Goal: Task Accomplishment & Management: Use online tool/utility

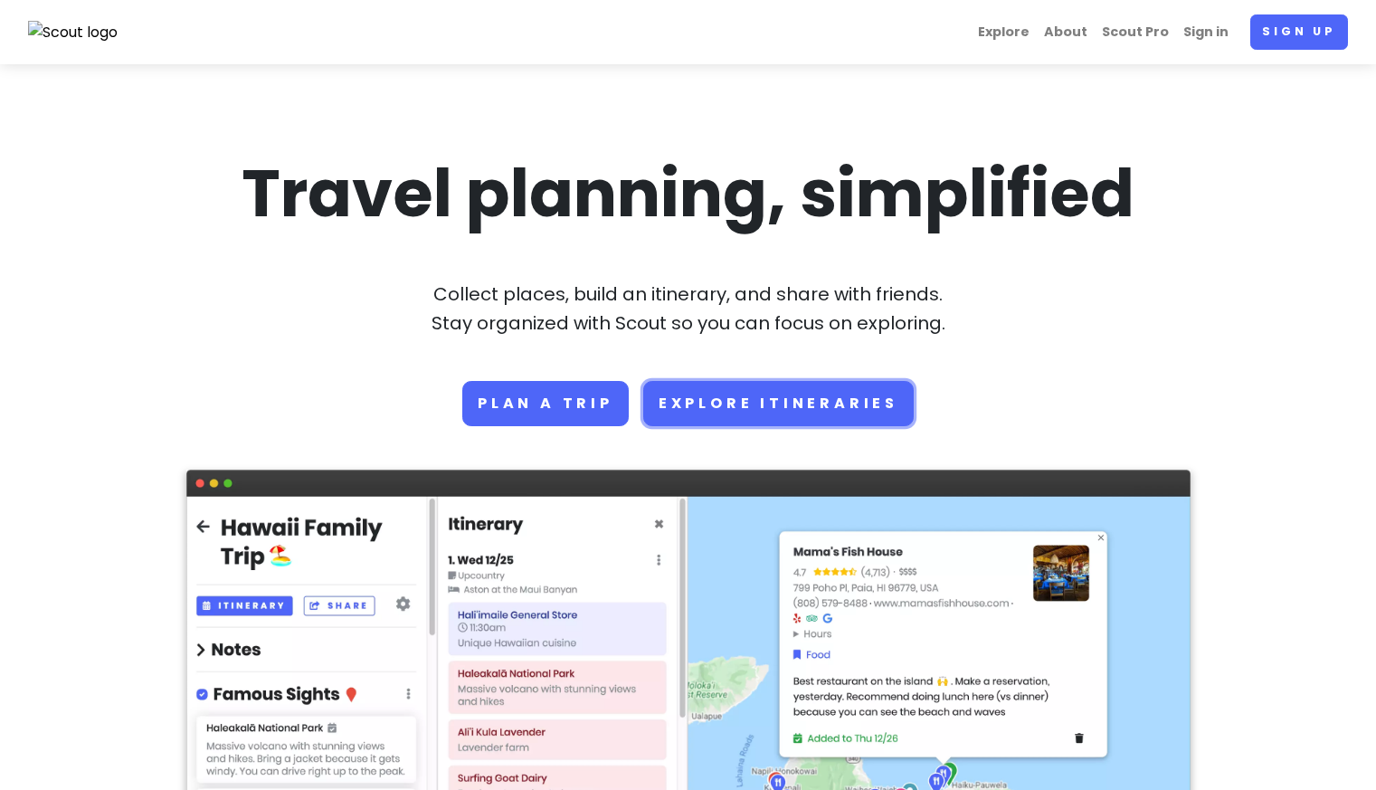
click at [701, 400] on link "Explore Itineraries" at bounding box center [778, 403] width 271 height 45
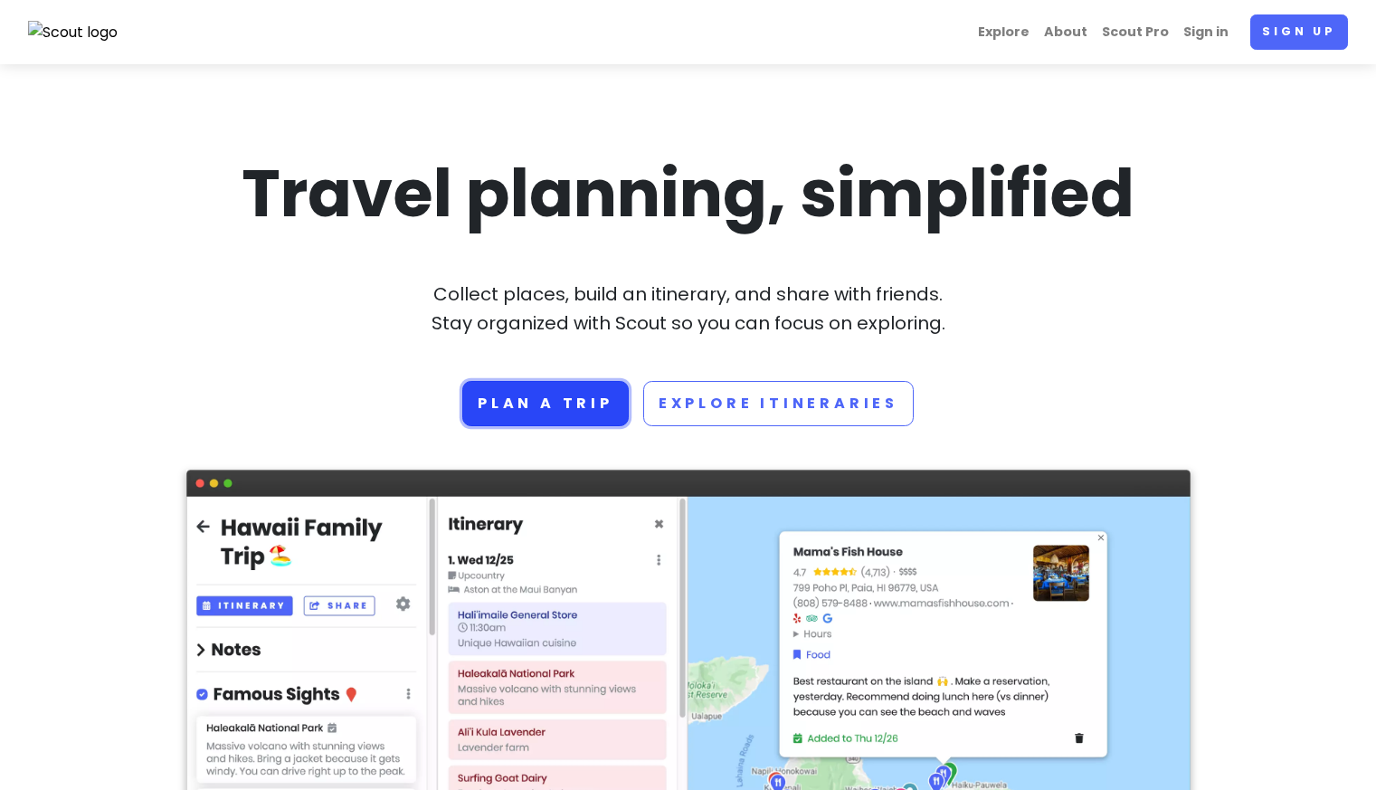
click at [548, 396] on link "Plan a trip" at bounding box center [545, 403] width 166 height 45
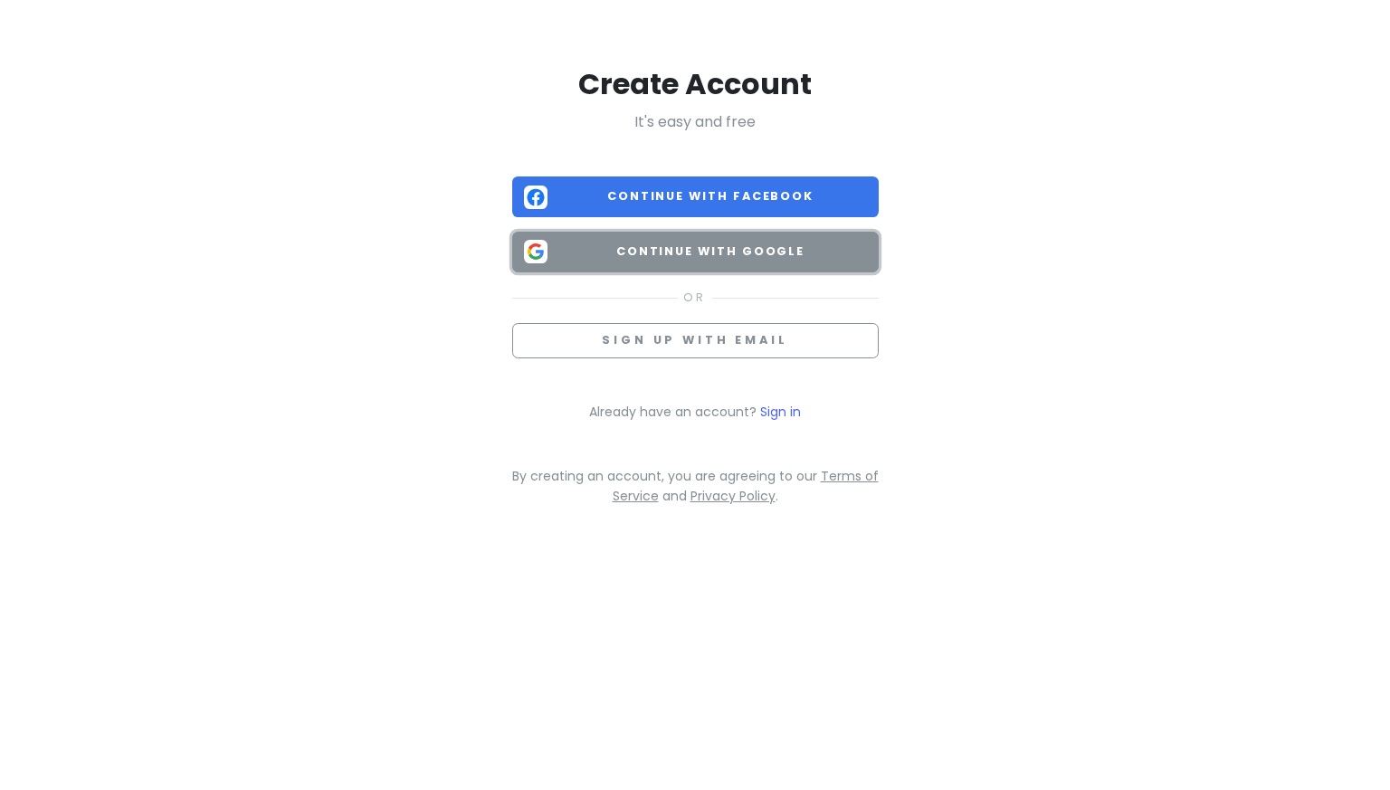
click at [693, 252] on span "Continue with Google" at bounding box center [711, 251] width 312 height 18
click at [718, 249] on span "Continue with Google" at bounding box center [711, 251] width 312 height 18
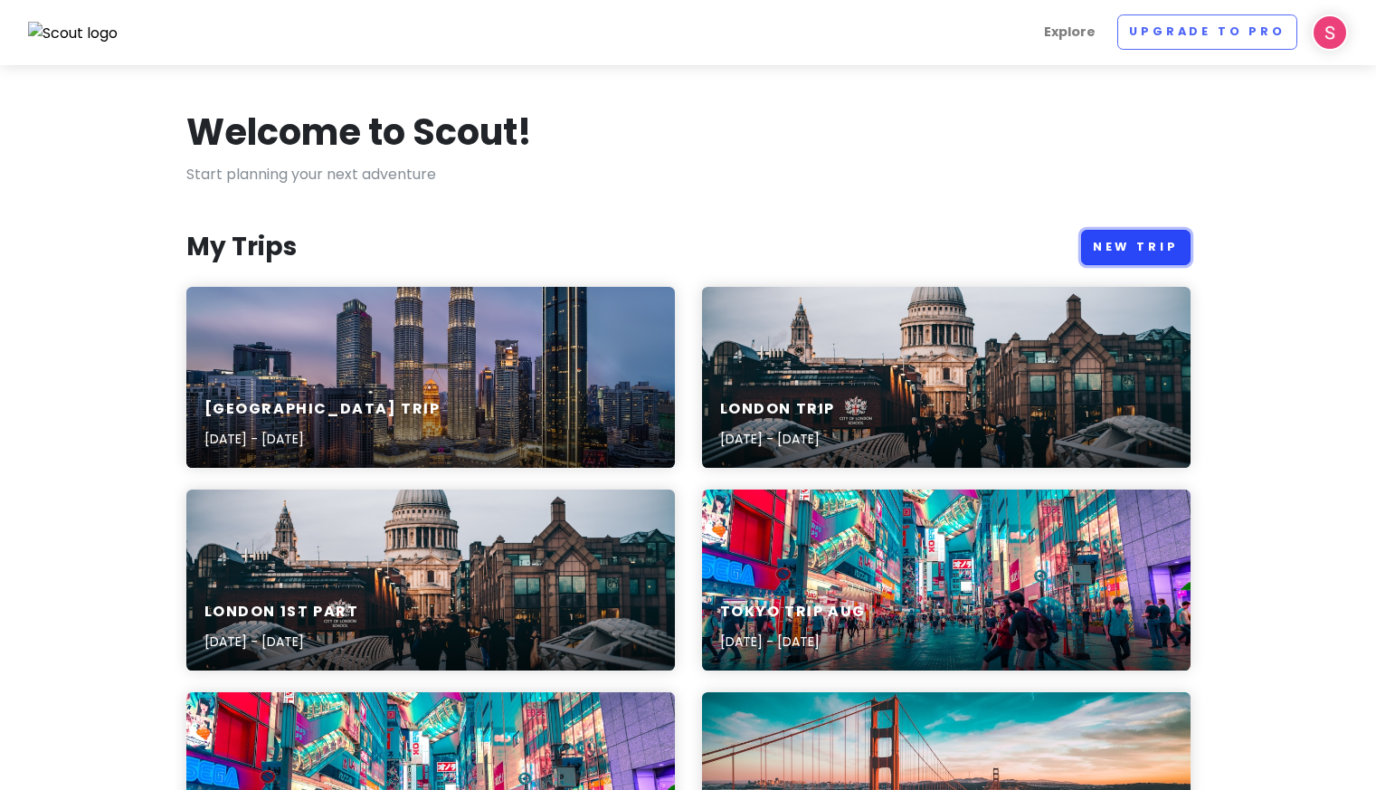
click at [1145, 252] on link "New Trip" at bounding box center [1135, 247] width 109 height 35
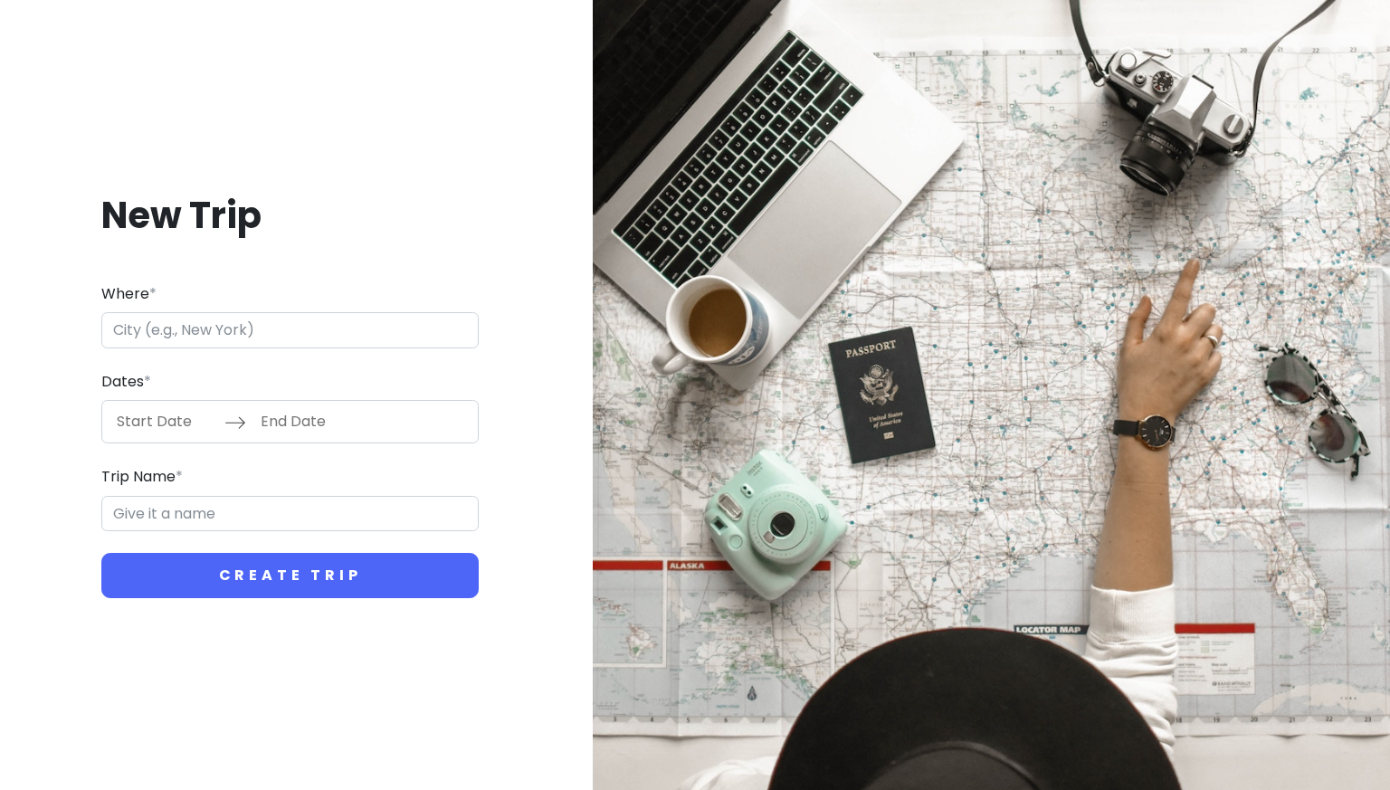
click at [379, 328] on input "Where *" at bounding box center [289, 330] width 377 height 36
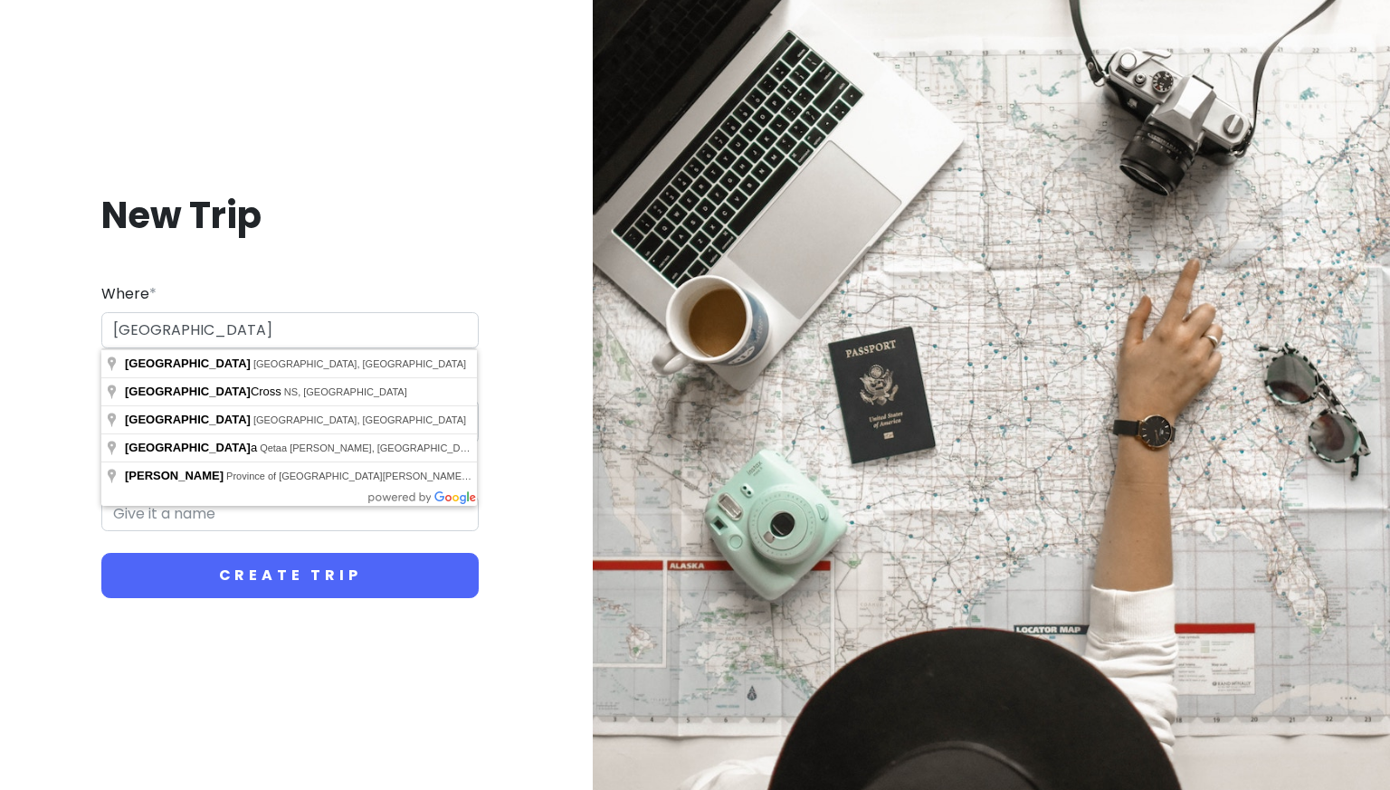
type input "[GEOGRAPHIC_DATA]"
click at [7, 337] on div "New Trip Where * [GEOGRAPHIC_DATA] Dates * Navigate forward to interact with th…" at bounding box center [290, 395] width 578 height 790
click at [143, 334] on input "[GEOGRAPHIC_DATA]" at bounding box center [289, 330] width 377 height 36
click at [149, 332] on input "[GEOGRAPHIC_DATA]" at bounding box center [289, 330] width 377 height 36
drag, startPoint x: 149, startPoint y: 332, endPoint x: 60, endPoint y: 329, distance: 89.6
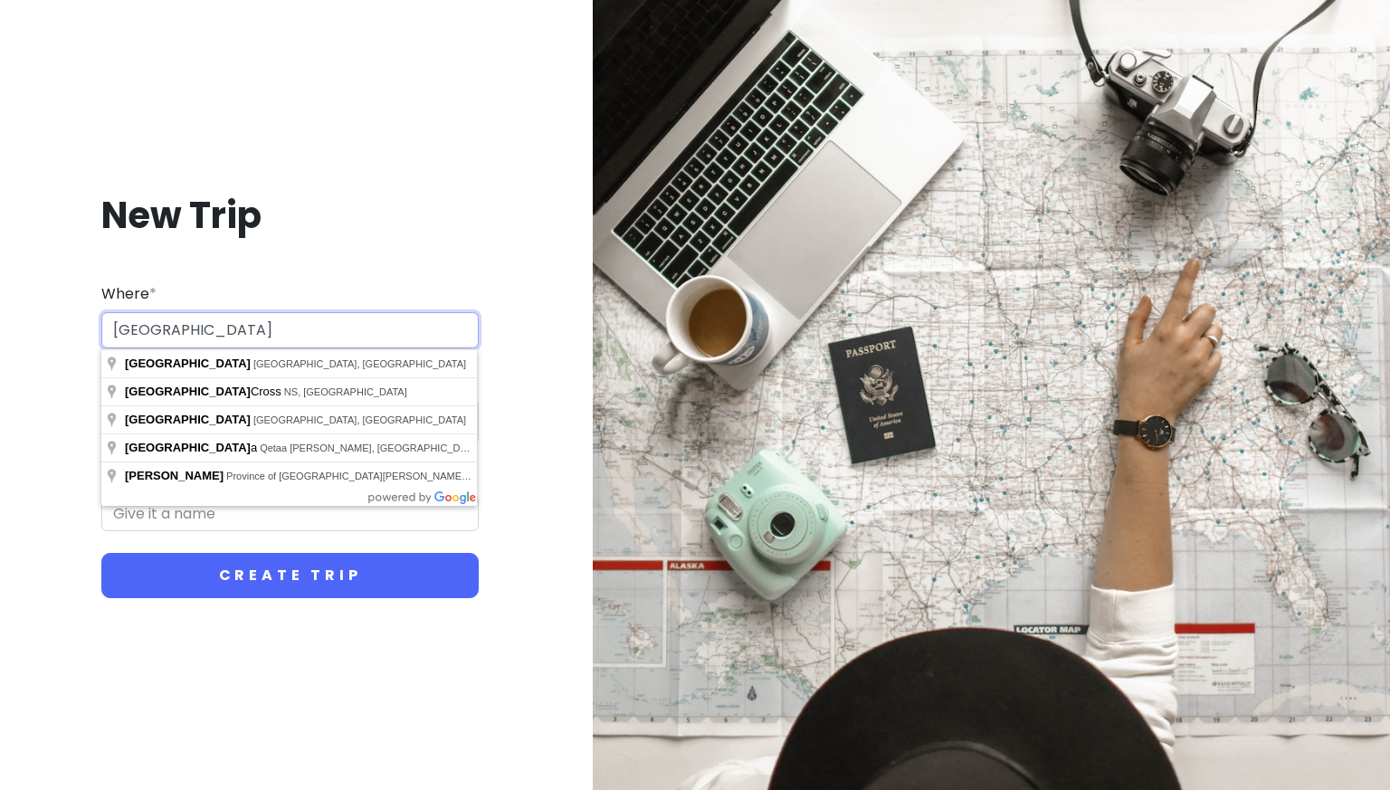
click at [60, 329] on div "New Trip Where * [GEOGRAPHIC_DATA] Dates * Navigate forward to interact with th…" at bounding box center [289, 395] width 551 height 494
type input "[GEOGRAPHIC_DATA], [GEOGRAPHIC_DATA], [GEOGRAPHIC_DATA]"
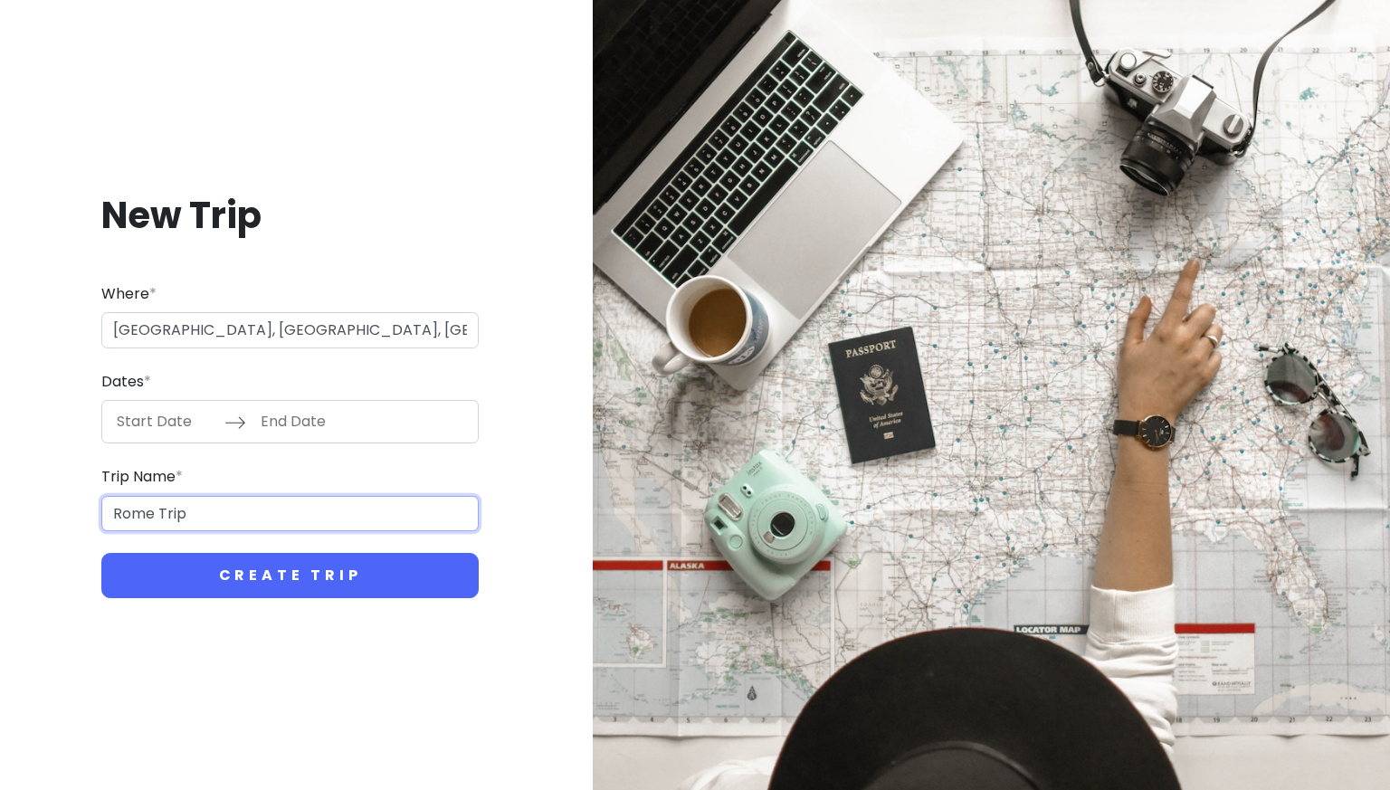
drag, startPoint x: 153, startPoint y: 509, endPoint x: 23, endPoint y: 496, distance: 131.0
click at [63, 509] on div "New Trip Where * [GEOGRAPHIC_DATA], [GEOGRAPHIC_DATA] of [GEOGRAPHIC_DATA] Capi…" at bounding box center [289, 395] width 551 height 494
type input "Italy Trip"
click at [146, 431] on input "Start Date" at bounding box center [166, 422] width 118 height 42
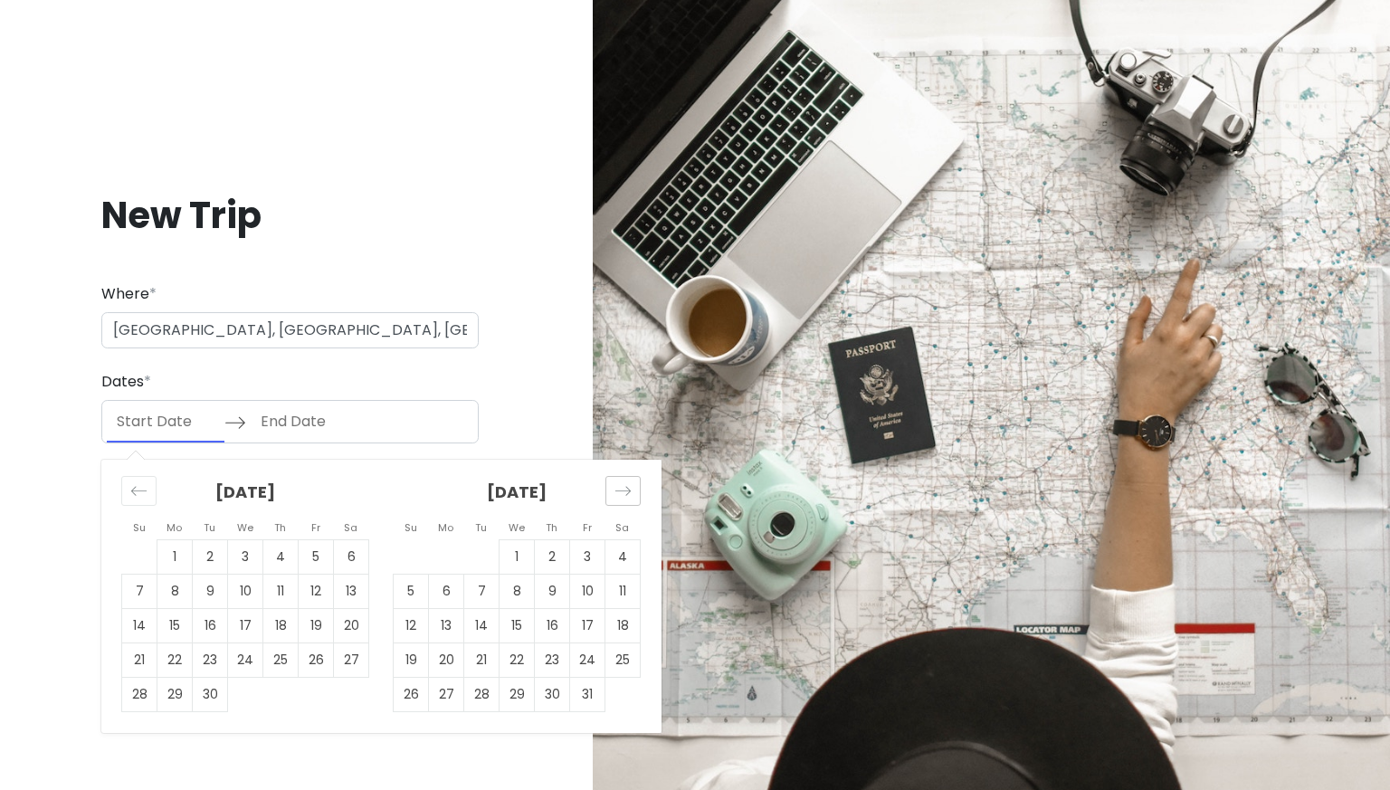
click at [623, 487] on icon "Move forward to switch to the next month." at bounding box center [622, 490] width 17 height 17
click at [416, 620] on td "14" at bounding box center [411, 626] width 35 height 34
click at [623, 486] on icon "Move forward to switch to the next month." at bounding box center [622, 490] width 17 height 17
click at [214, 551] on td "2" at bounding box center [210, 557] width 35 height 34
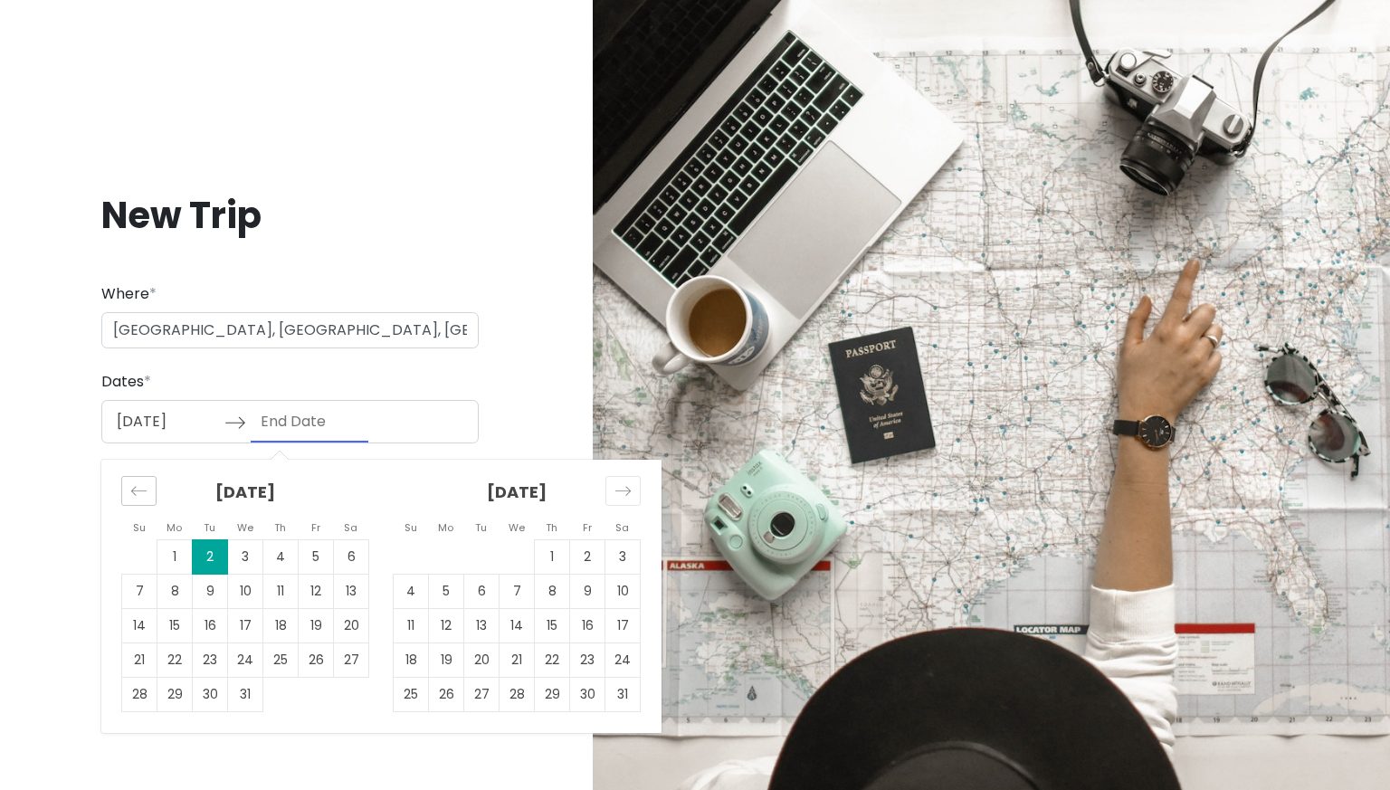
click at [151, 502] on div "Move backward to switch to the previous month." at bounding box center [138, 491] width 35 height 30
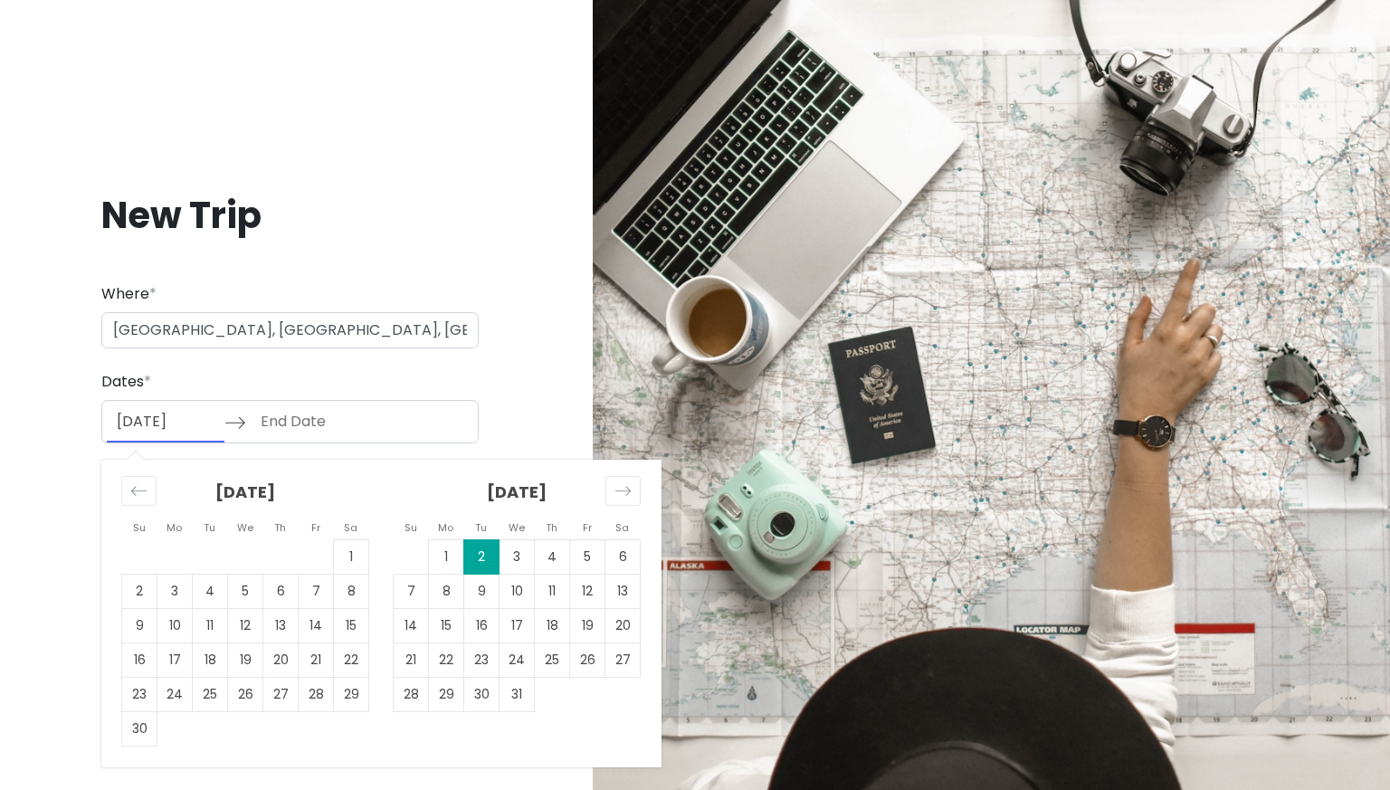
click at [167, 432] on input "[DATE]" at bounding box center [166, 422] width 118 height 42
click at [398, 619] on td "14" at bounding box center [411, 626] width 35 height 34
click at [628, 487] on icon "Move forward to switch to the next month." at bounding box center [622, 490] width 17 height 17
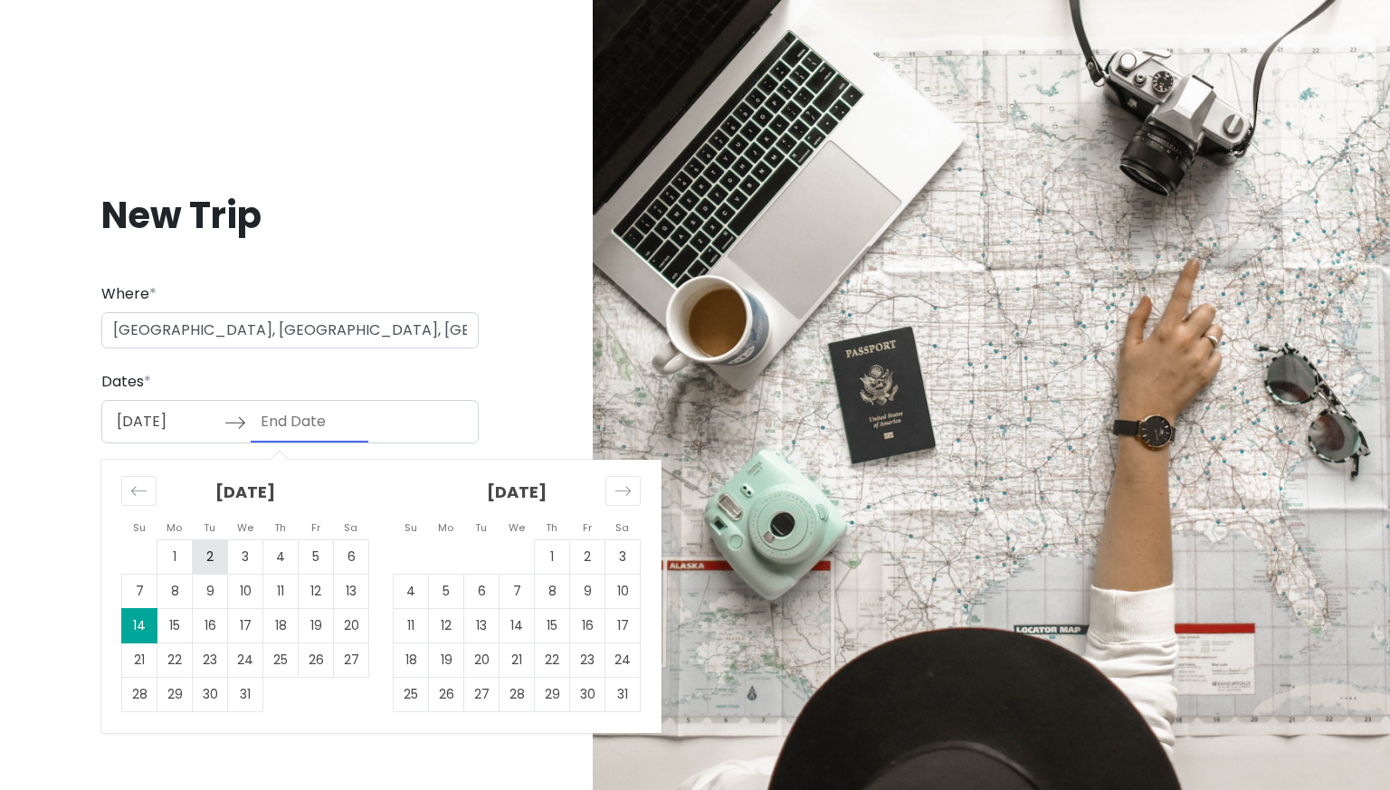
click at [214, 556] on td "2" at bounding box center [210, 557] width 35 height 34
type input "[DATE]"
click at [308, 426] on input "End Date" at bounding box center [310, 422] width 118 height 42
click at [147, 632] on td "14" at bounding box center [139, 626] width 35 height 34
type input "[DATE]"
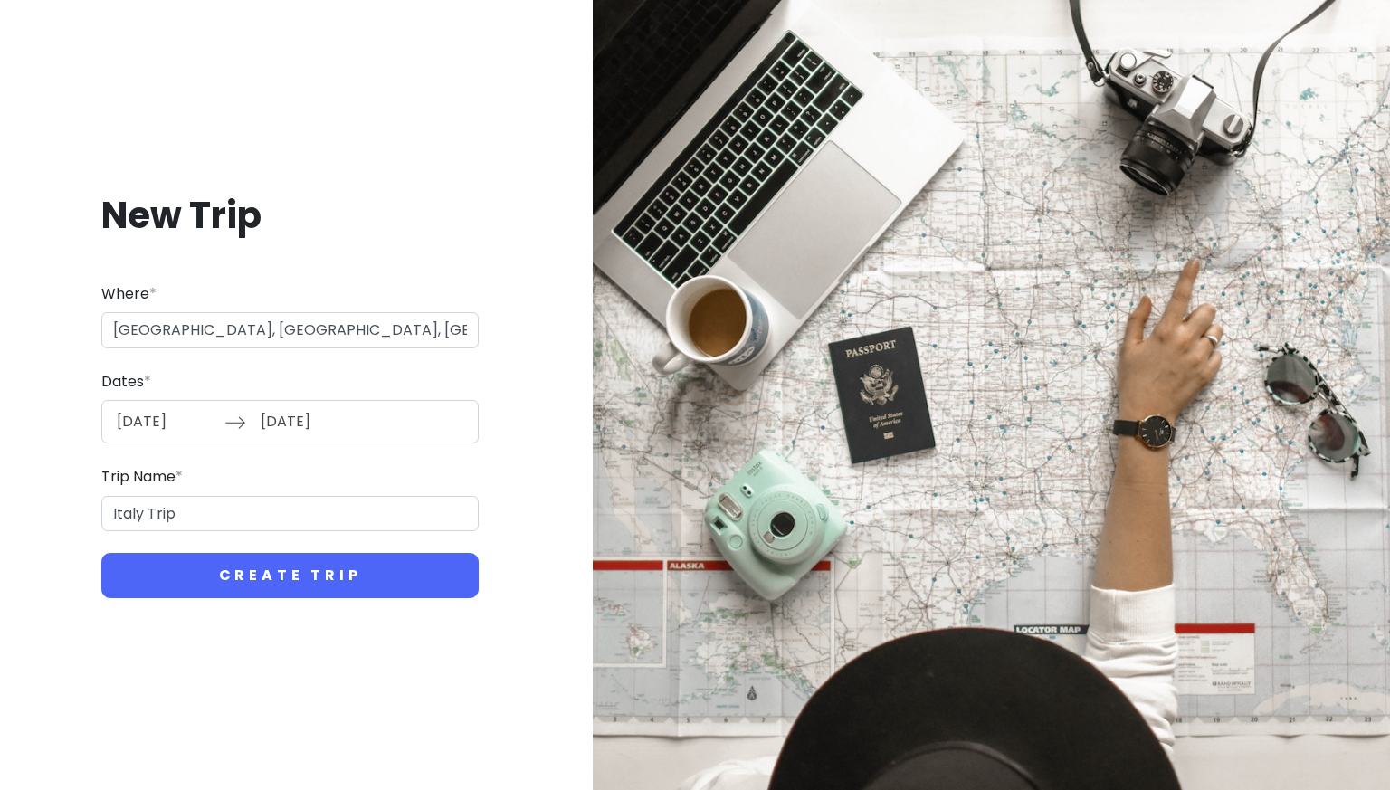
click at [186, 423] on input "[DATE]" at bounding box center [166, 422] width 118 height 42
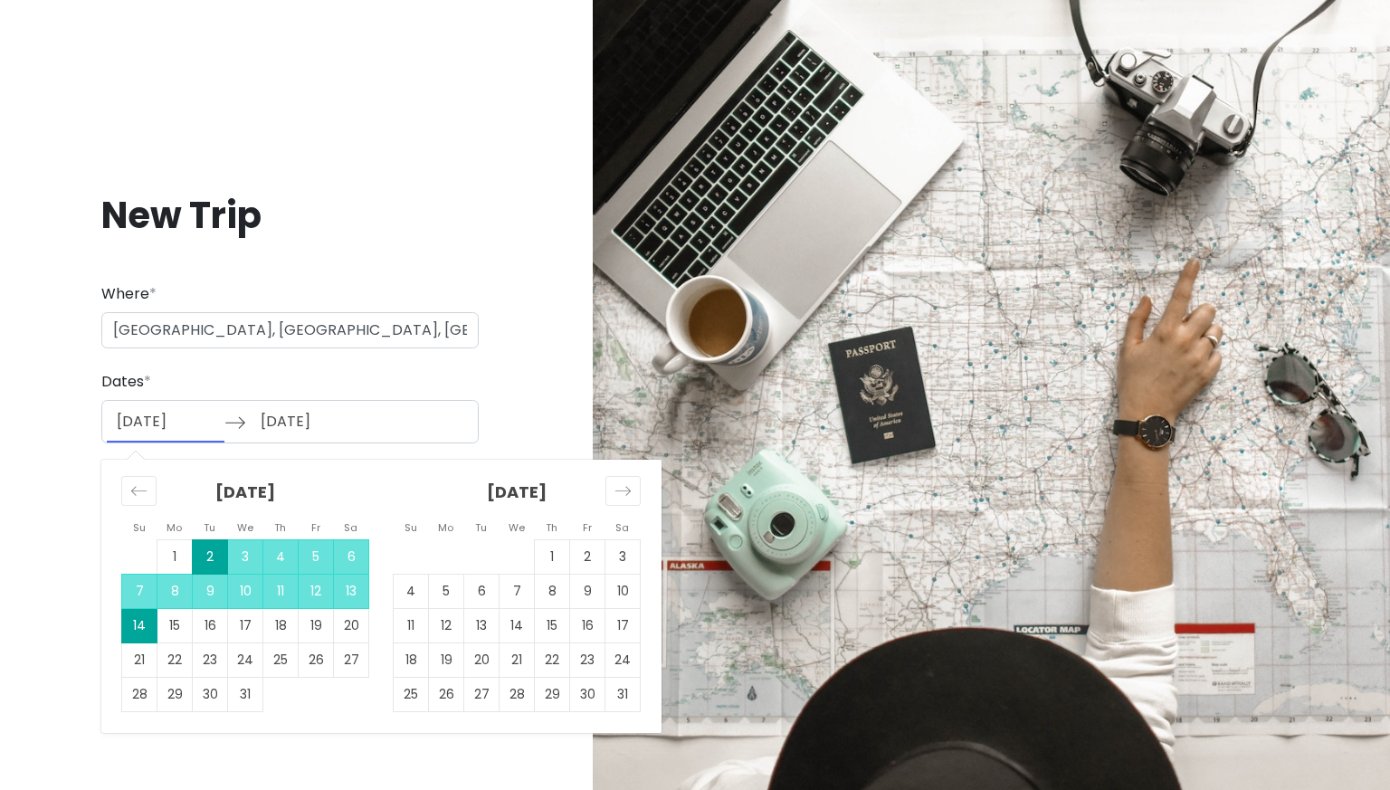
click at [145, 618] on td "14" at bounding box center [139, 626] width 35 height 34
type input "[DATE]"
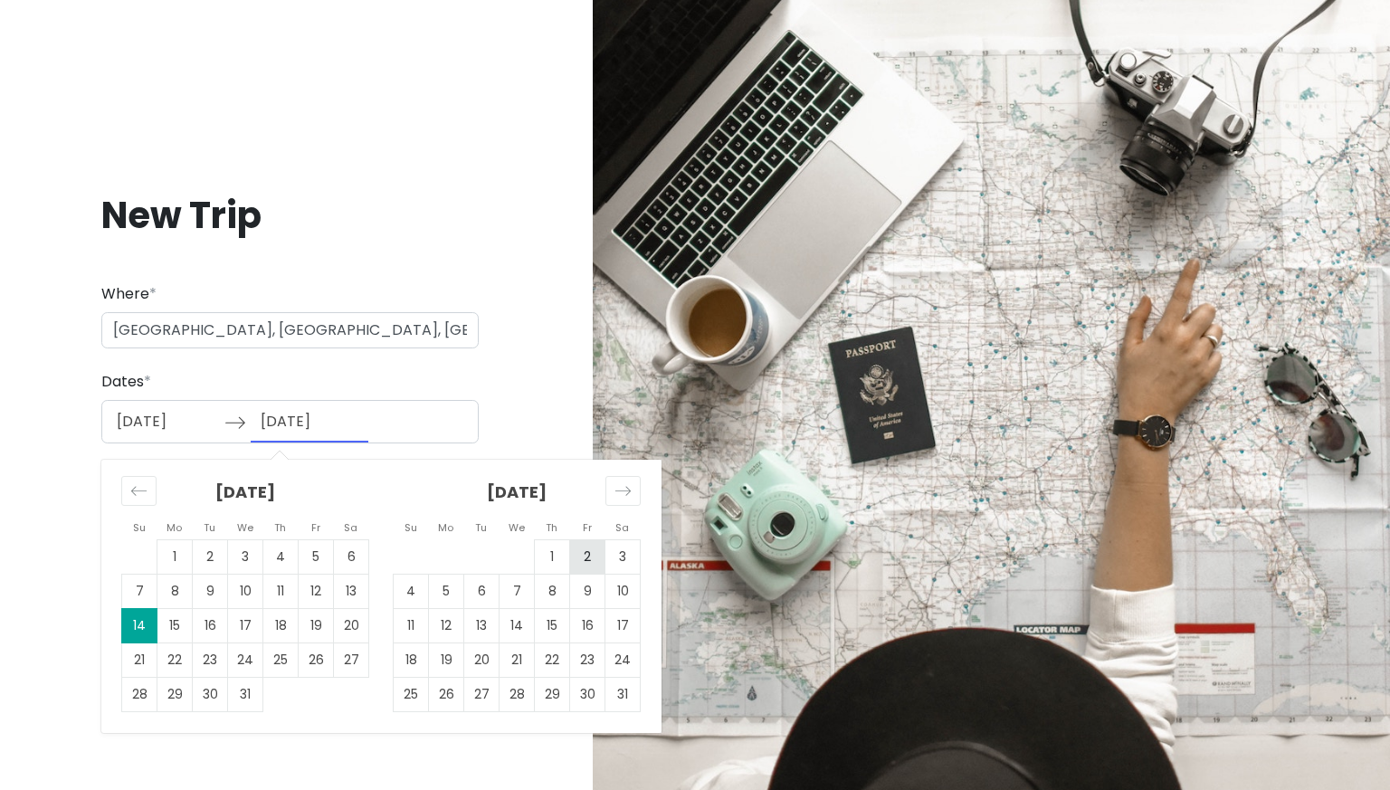
click at [596, 548] on td "2" at bounding box center [587, 557] width 35 height 34
type input "[DATE]"
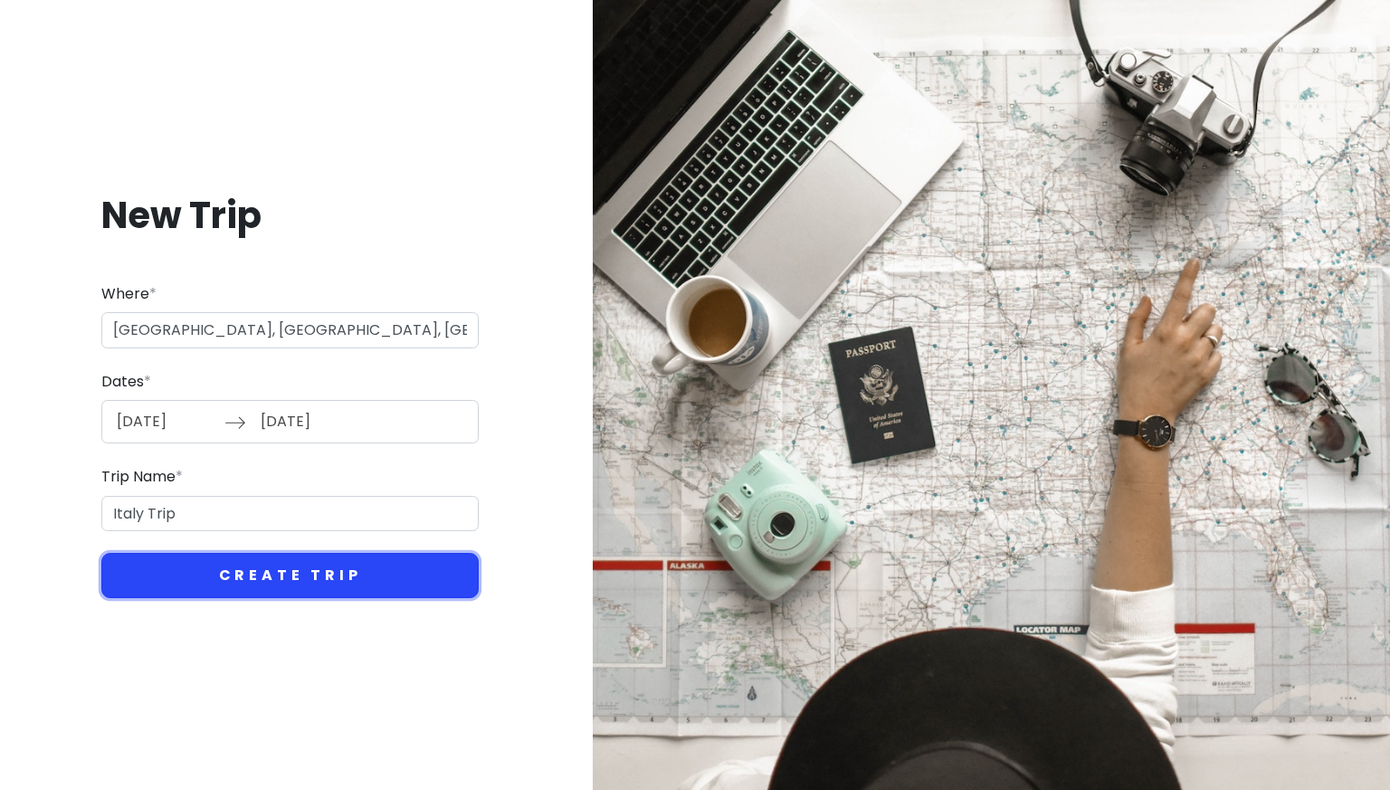
click at [355, 575] on button "Create Trip" at bounding box center [289, 575] width 377 height 45
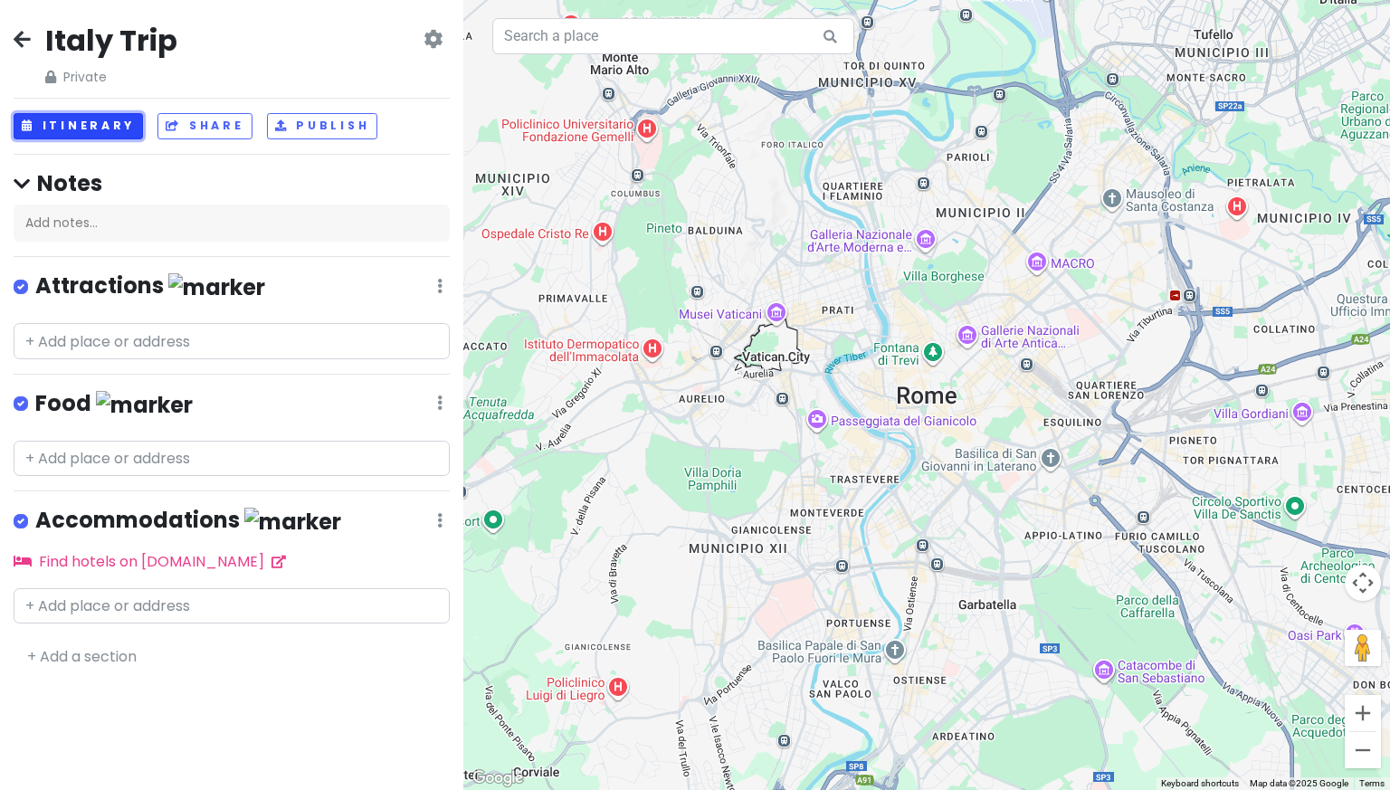
click at [72, 121] on button "Itinerary" at bounding box center [78, 126] width 129 height 26
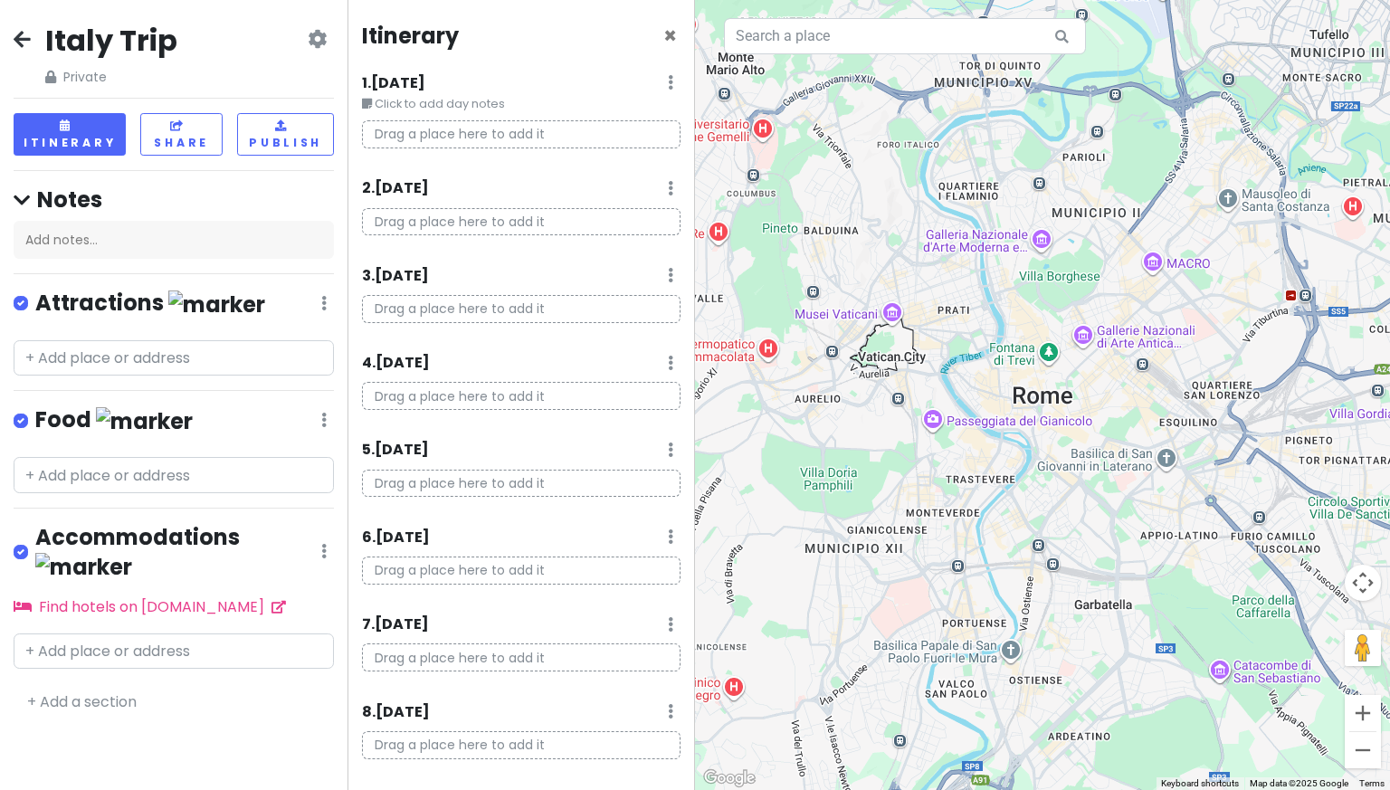
click at [470, 131] on p "Drag a place here to add it" at bounding box center [521, 134] width 318 height 28
click at [465, 107] on small "Click to add day notes" at bounding box center [521, 104] width 318 height 18
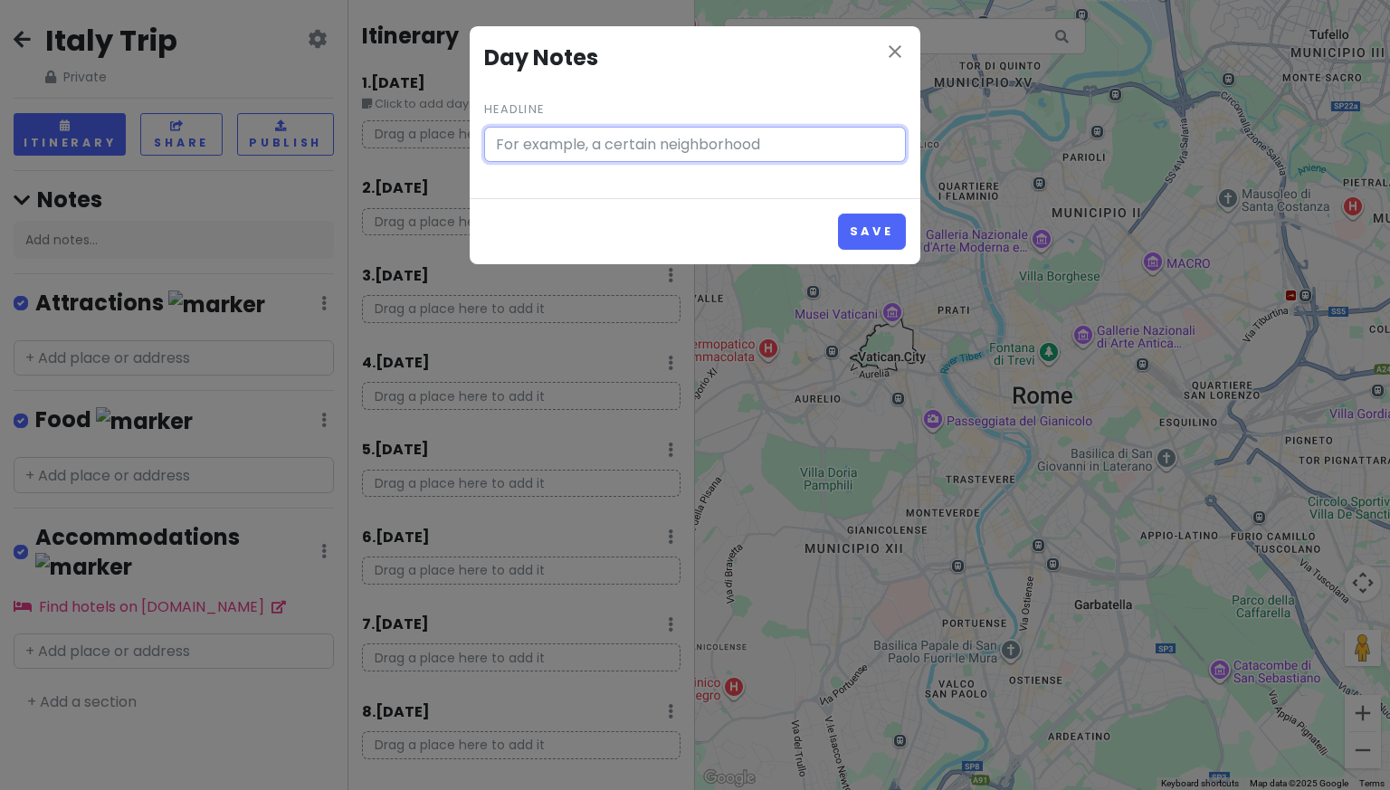
type input "Click to add day notes"
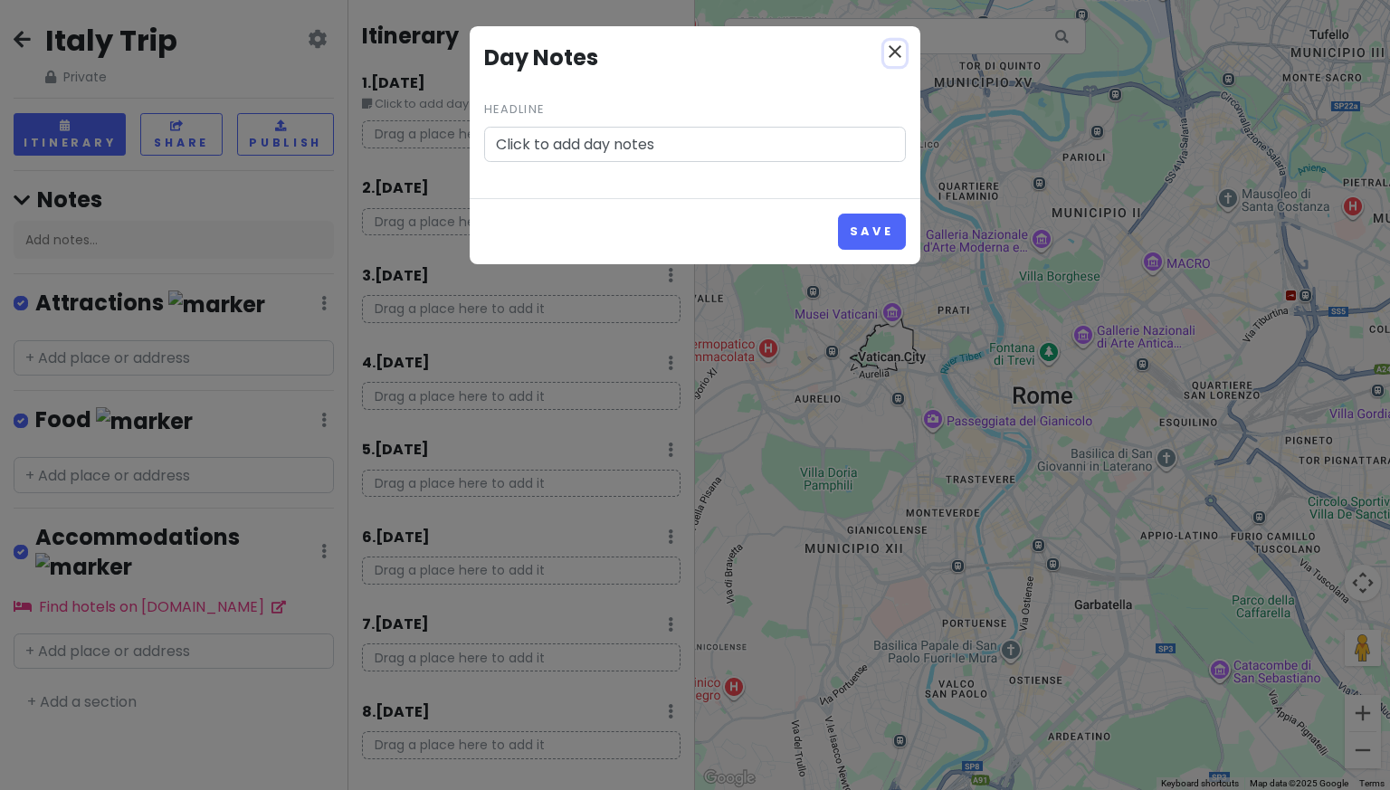
click at [890, 51] on icon "close" at bounding box center [895, 52] width 22 height 22
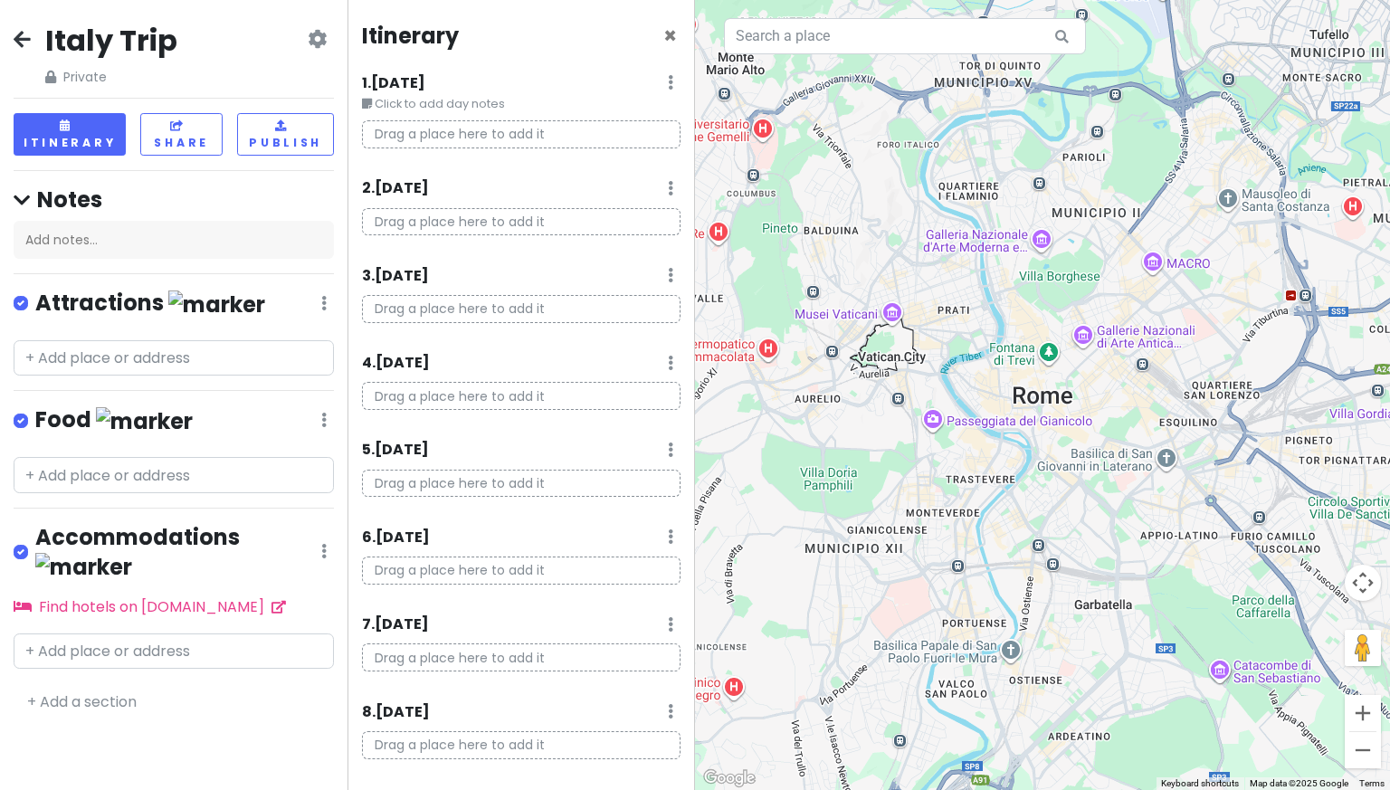
click at [465, 132] on p "Drag a place here to add it" at bounding box center [521, 134] width 318 height 28
click at [475, 96] on small "Click to add day notes" at bounding box center [521, 104] width 318 height 18
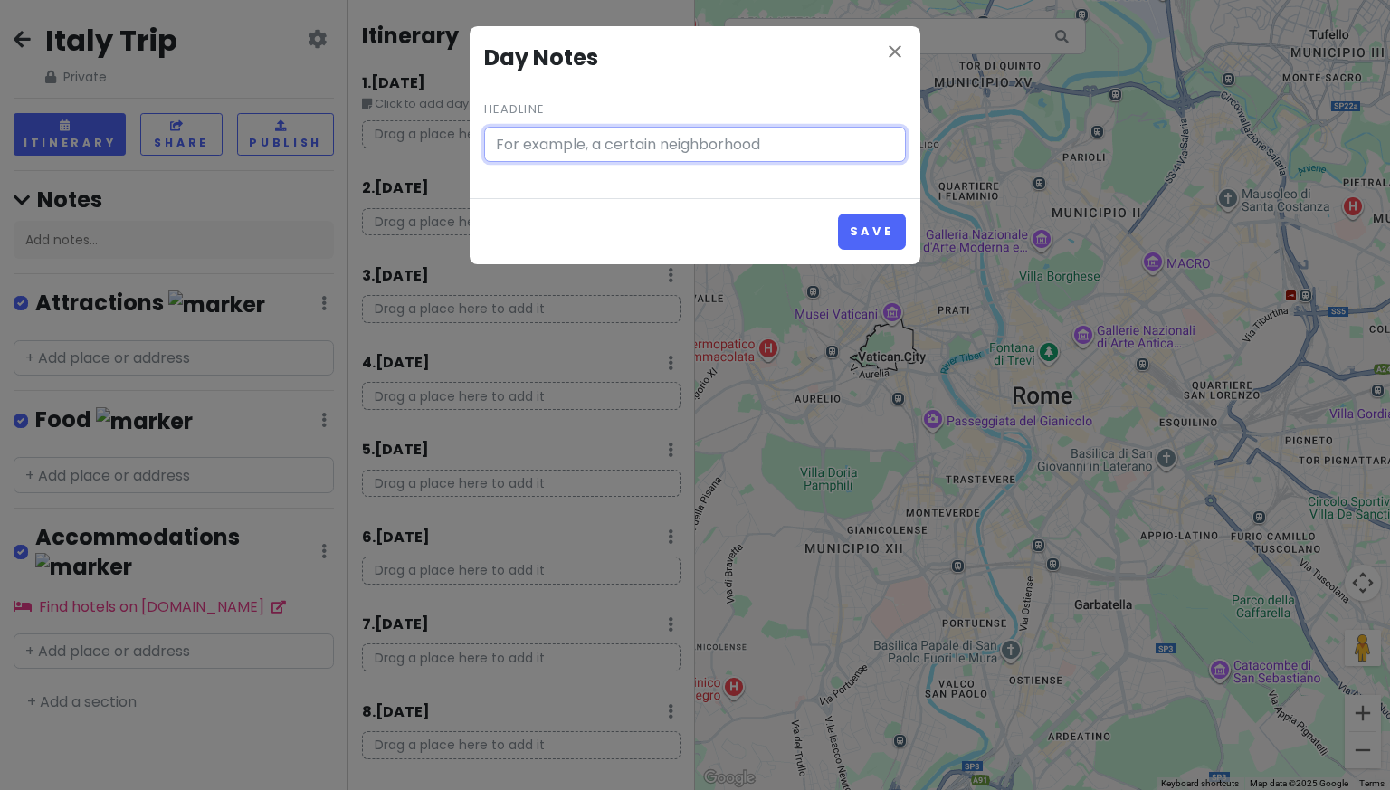
type input "Click to add day notes"
click at [671, 147] on input "Click to add day notes" at bounding box center [695, 145] width 422 height 36
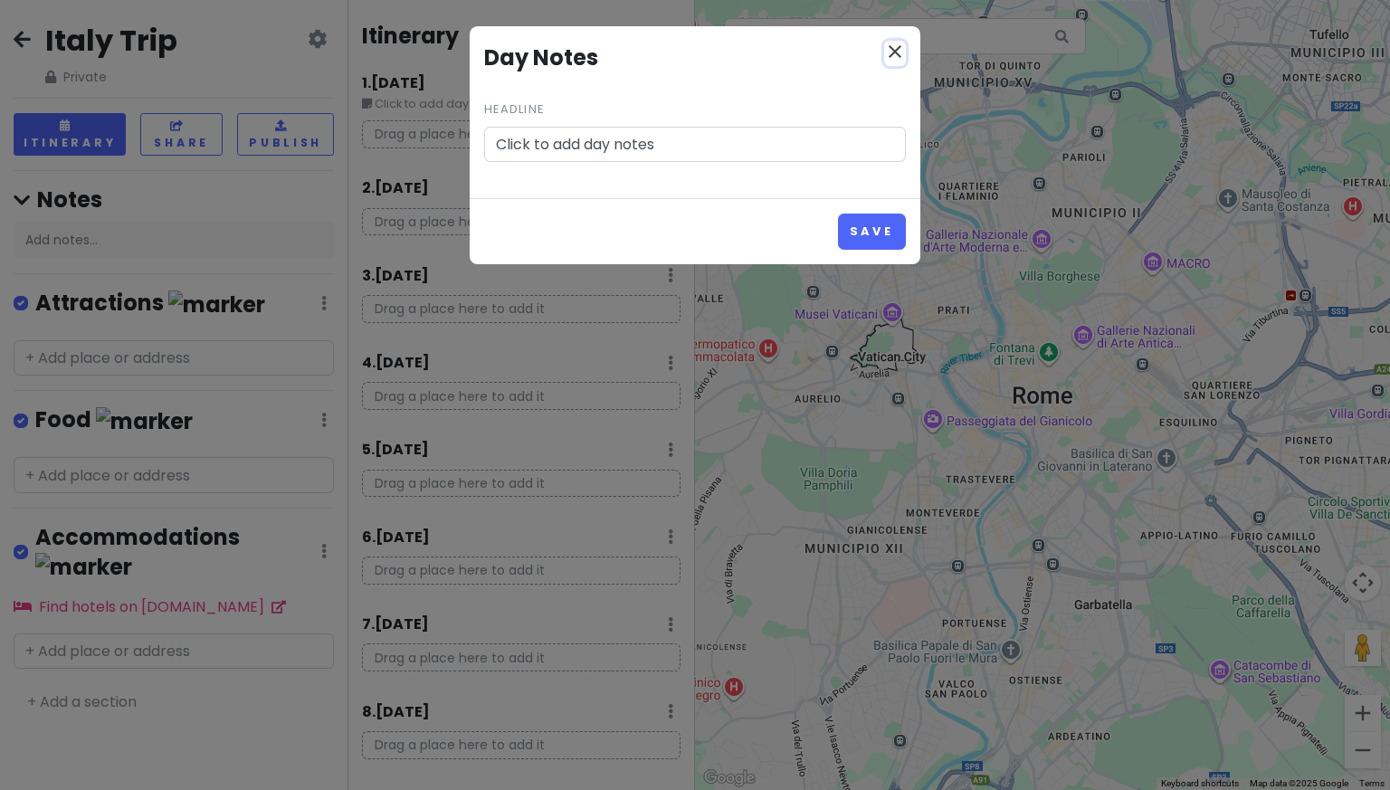
click at [896, 47] on icon "close" at bounding box center [895, 52] width 22 height 22
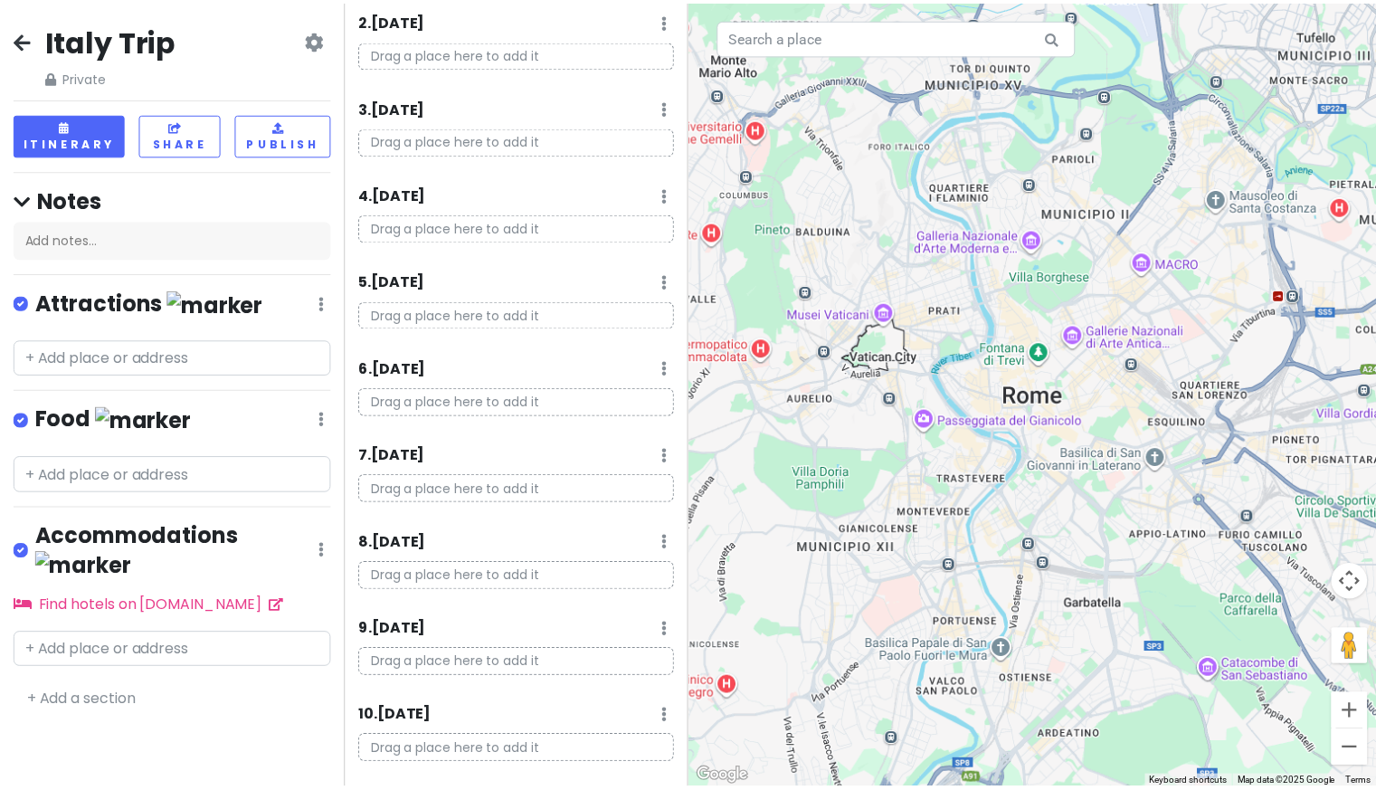
scroll to position [199, 0]
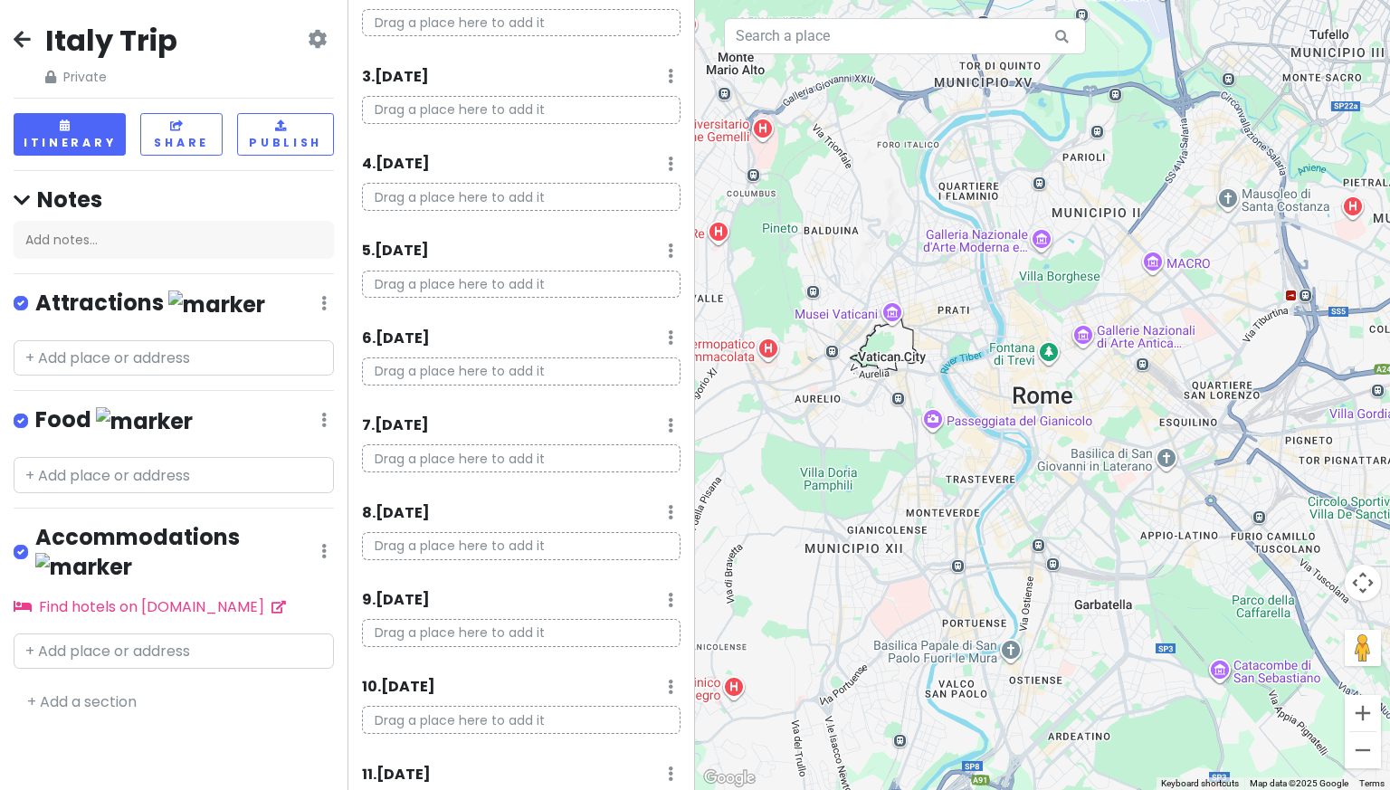
click at [23, 27] on div "[GEOGRAPHIC_DATA] Trip Private Change Dates Make a Copy Delete Trip Go Pro ⚡️ G…" at bounding box center [174, 54] width 320 height 65
click at [21, 38] on icon at bounding box center [22, 39] width 17 height 14
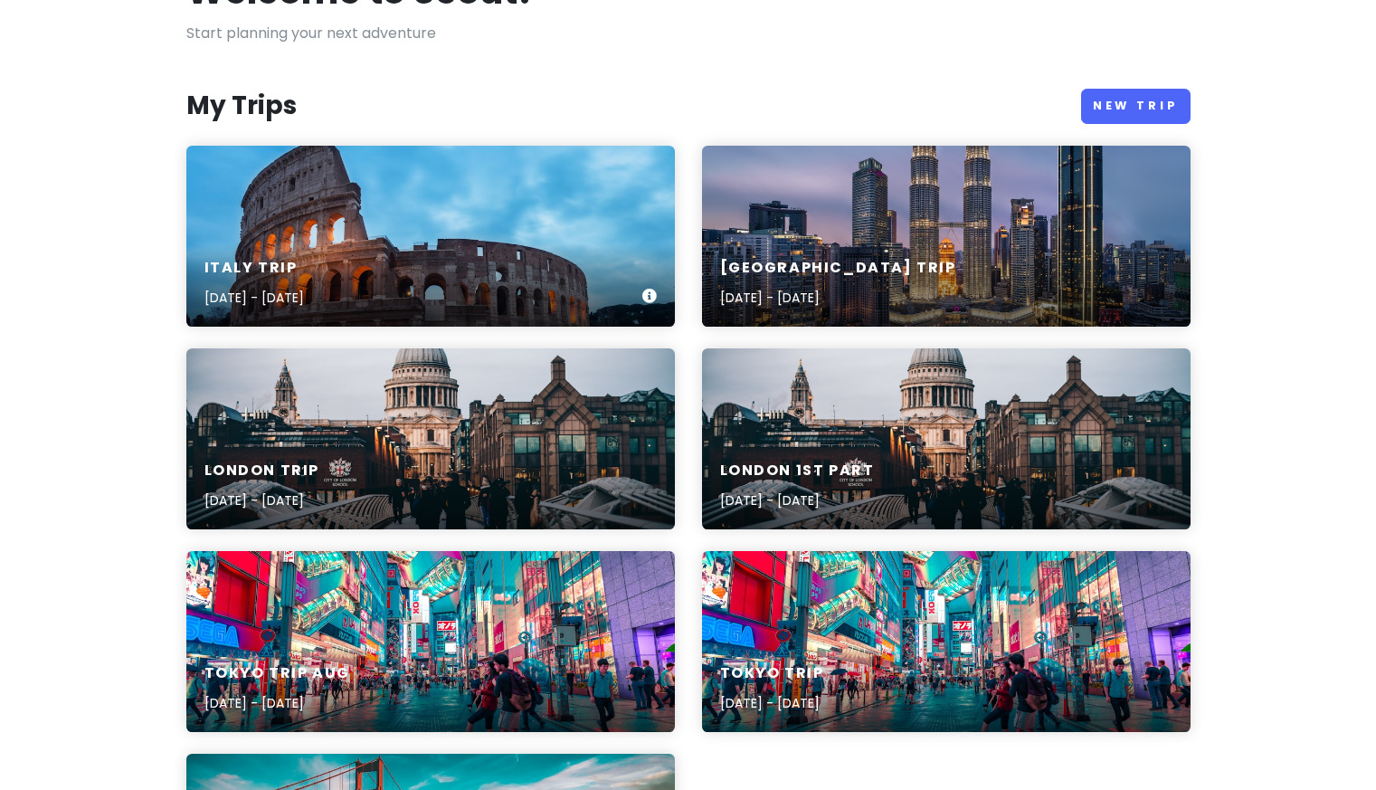
scroll to position [178, 0]
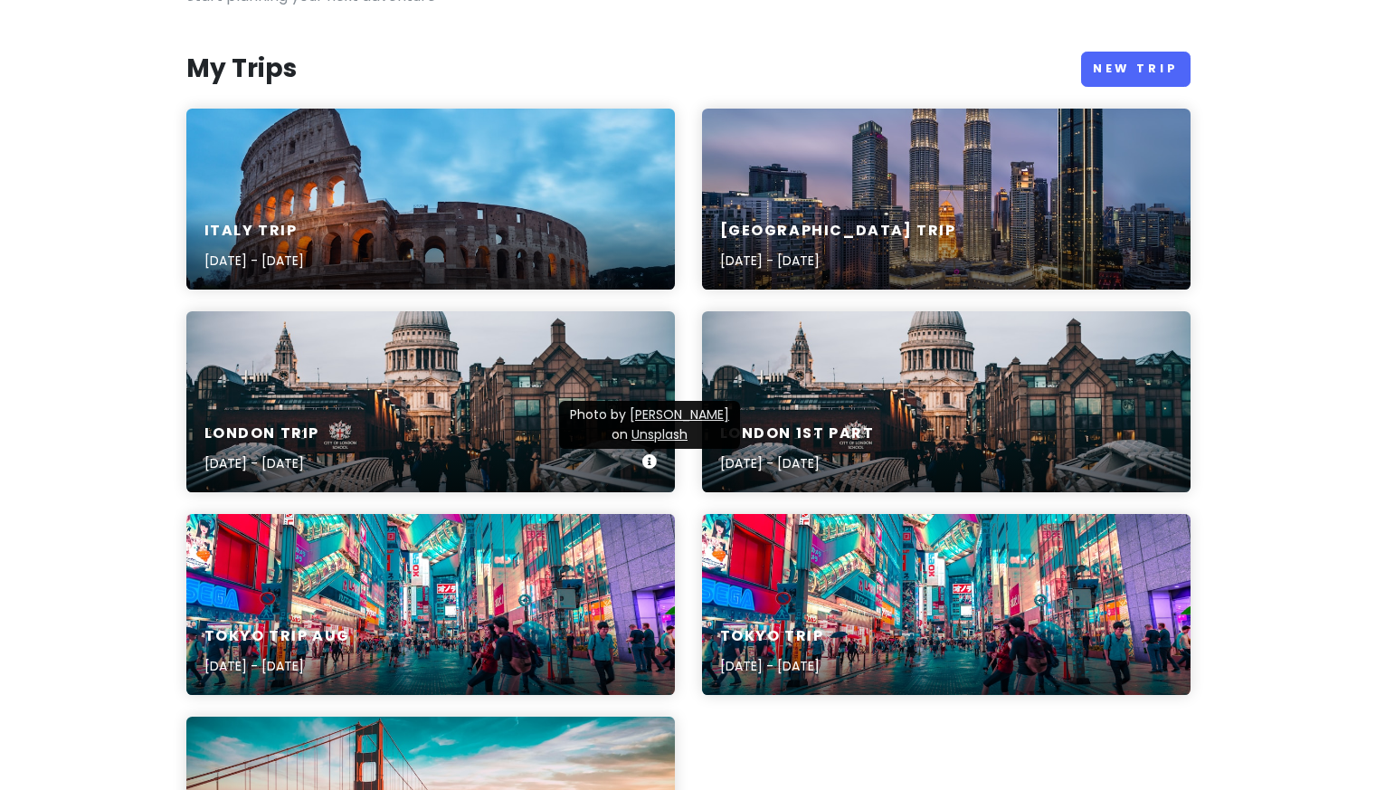
click at [474, 453] on div "London Trip [DATE] - [DATE]" at bounding box center [430, 449] width 489 height 86
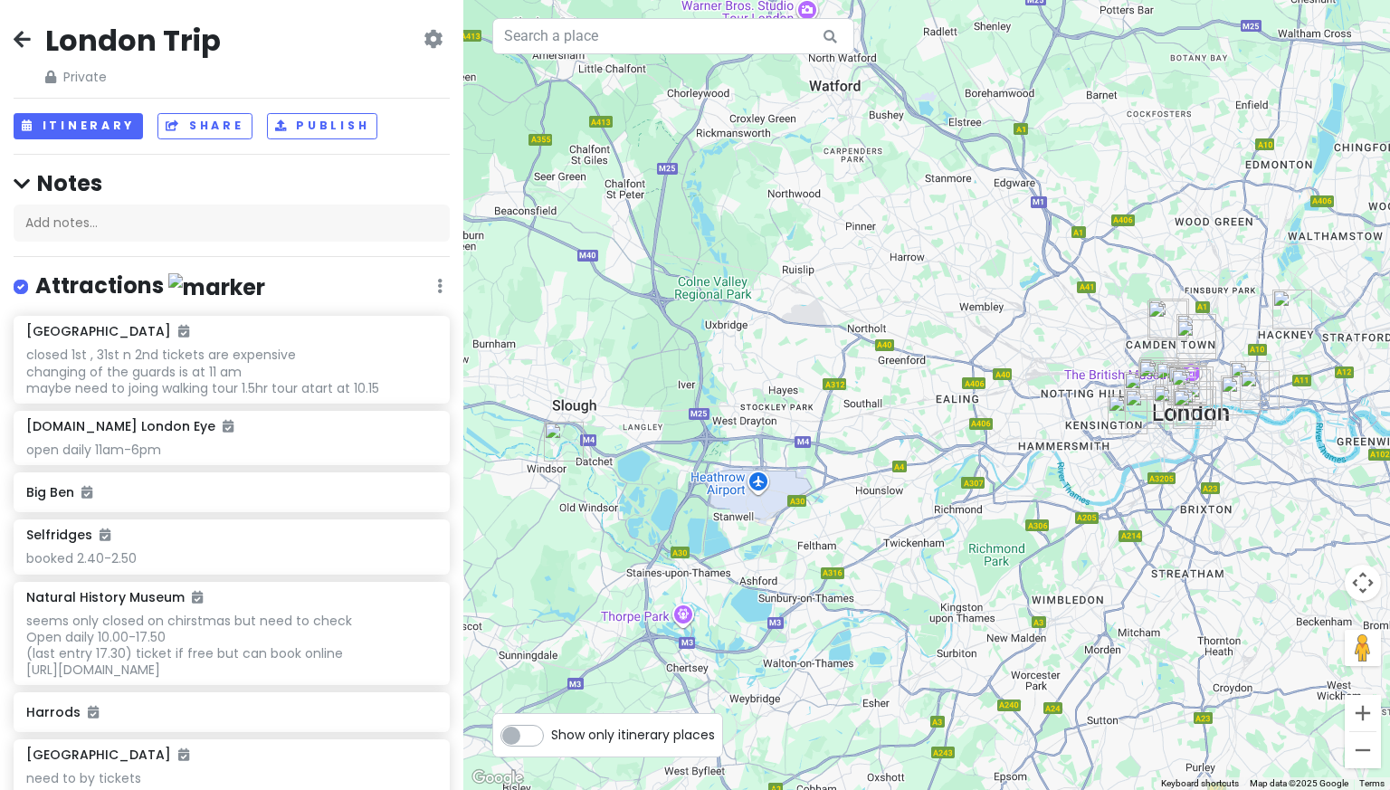
click at [21, 33] on icon at bounding box center [22, 39] width 17 height 14
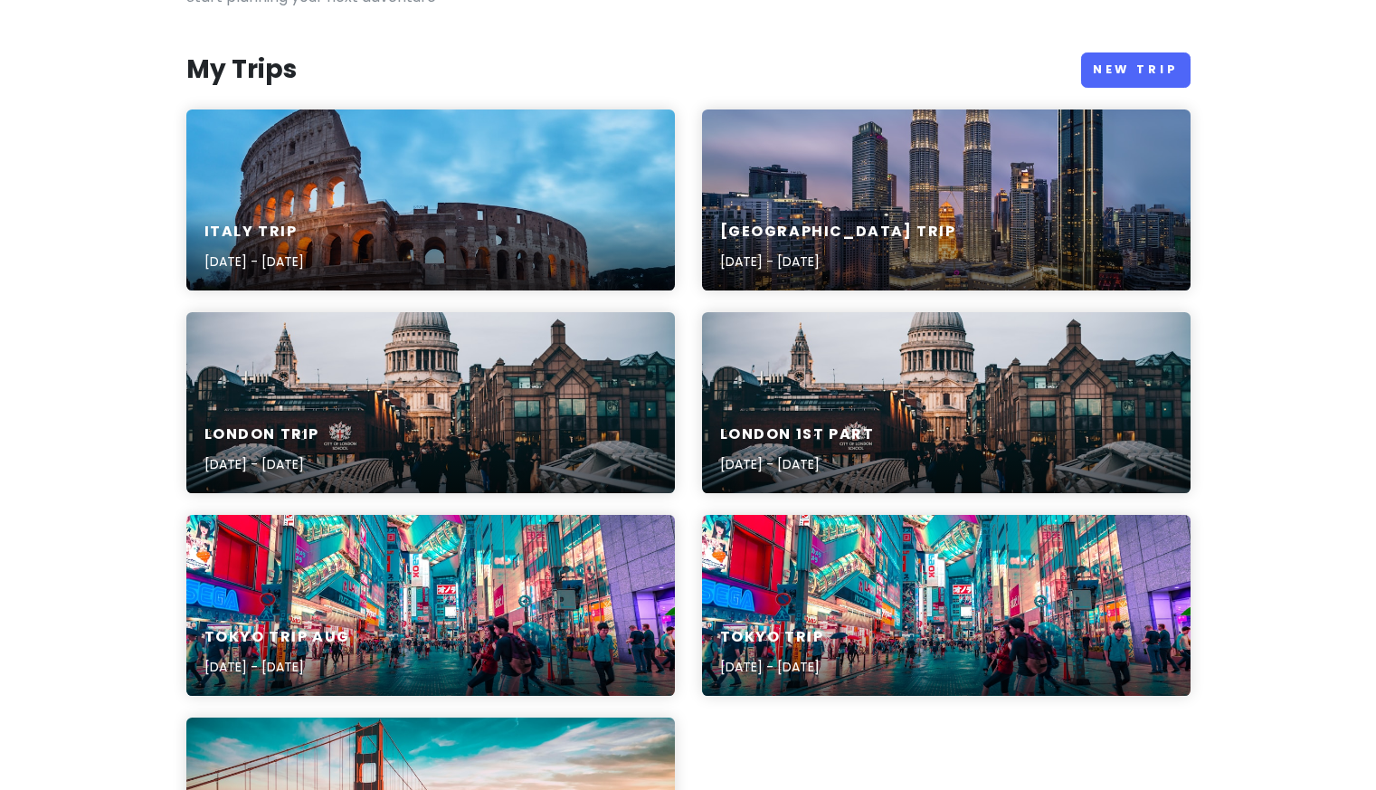
scroll to position [197, 0]
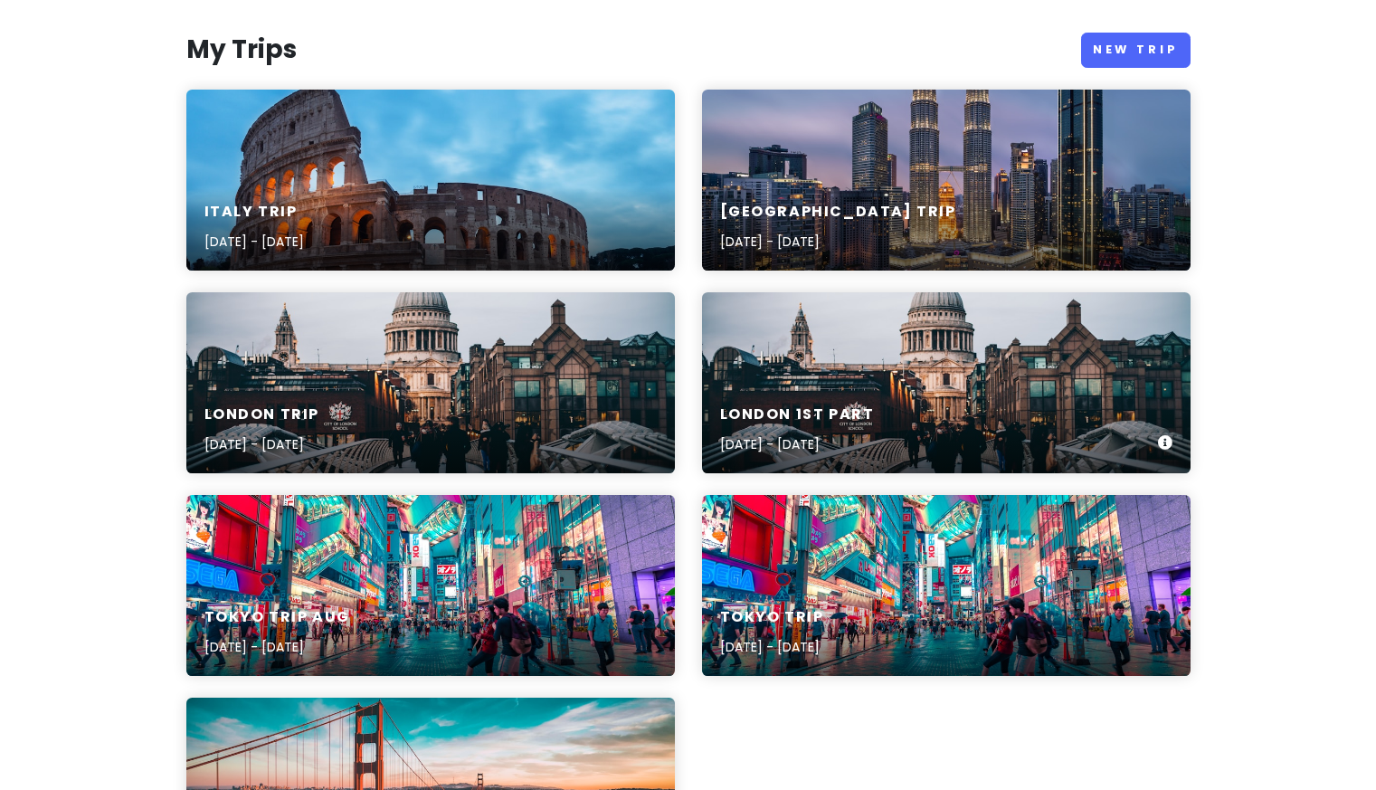
click at [803, 405] on h6 "London 1st part" at bounding box center [797, 414] width 155 height 19
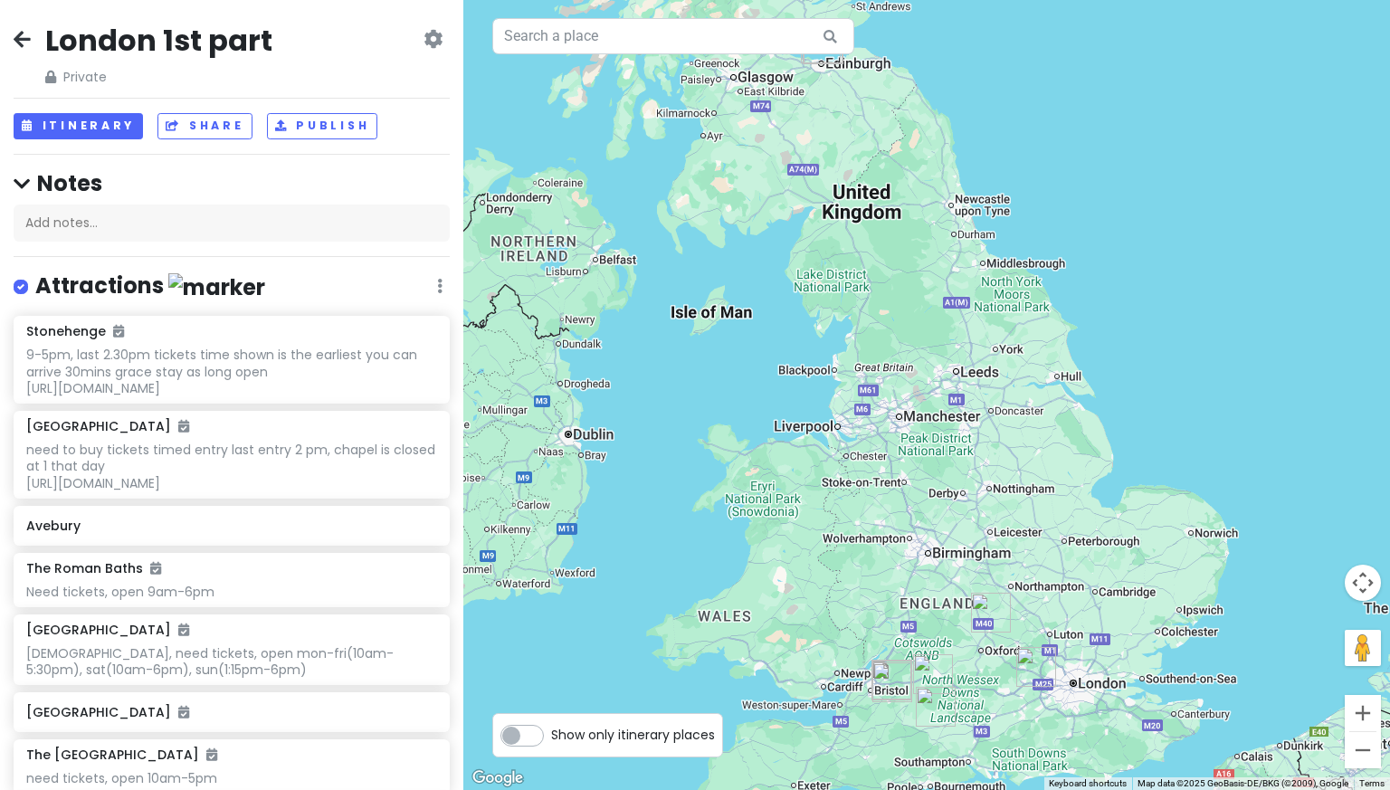
click at [31, 33] on div "[GEOGRAPHIC_DATA] 1st part Private Change Dates Make a Copy Delete Trip Go Pro …" at bounding box center [232, 54] width 436 height 65
click at [12, 40] on div "[GEOGRAPHIC_DATA] 1st part Private Change Dates Make a Copy Delete Trip Go Pro …" at bounding box center [231, 395] width 463 height 790
click at [24, 39] on icon at bounding box center [22, 39] width 17 height 14
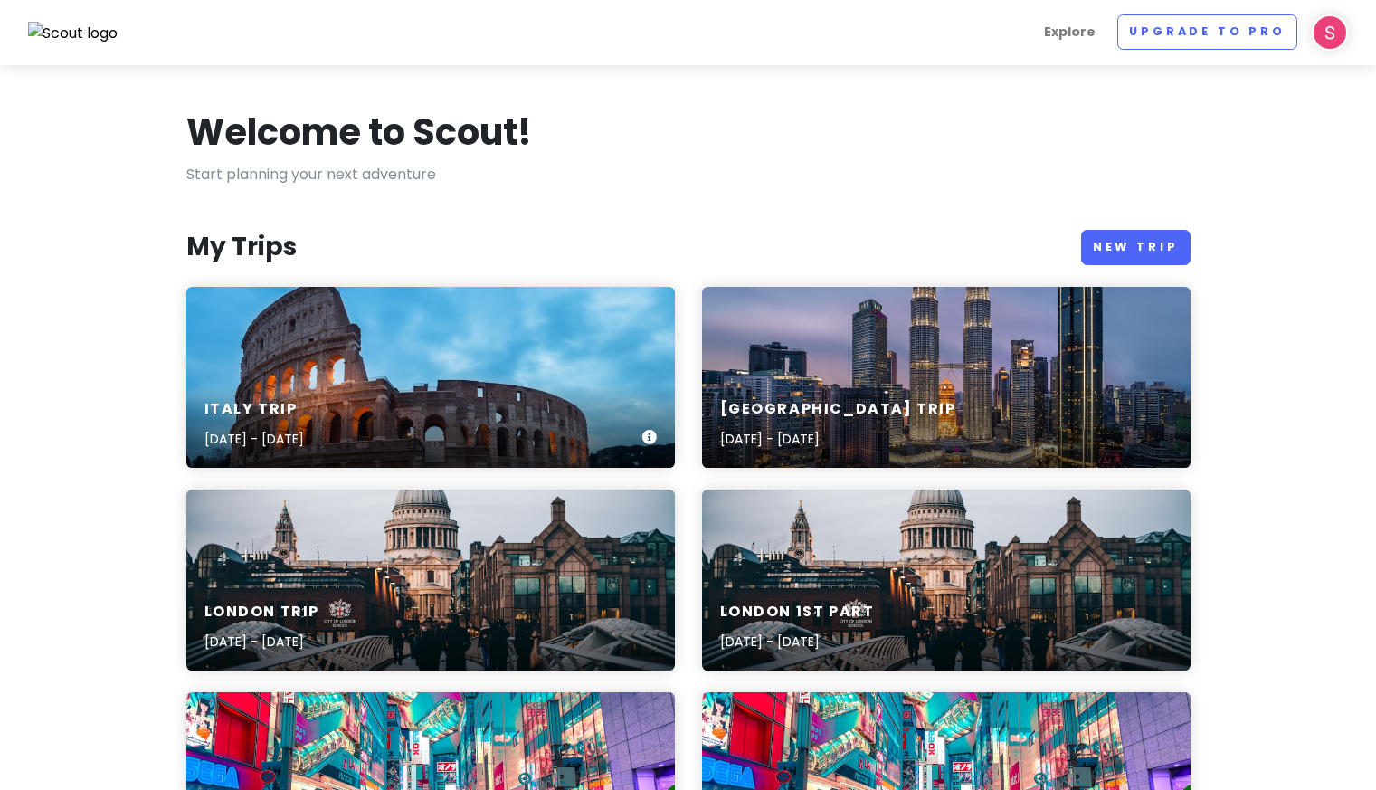
click at [486, 366] on div "Italy Trip [DATE] - [DATE]" at bounding box center [430, 377] width 489 height 181
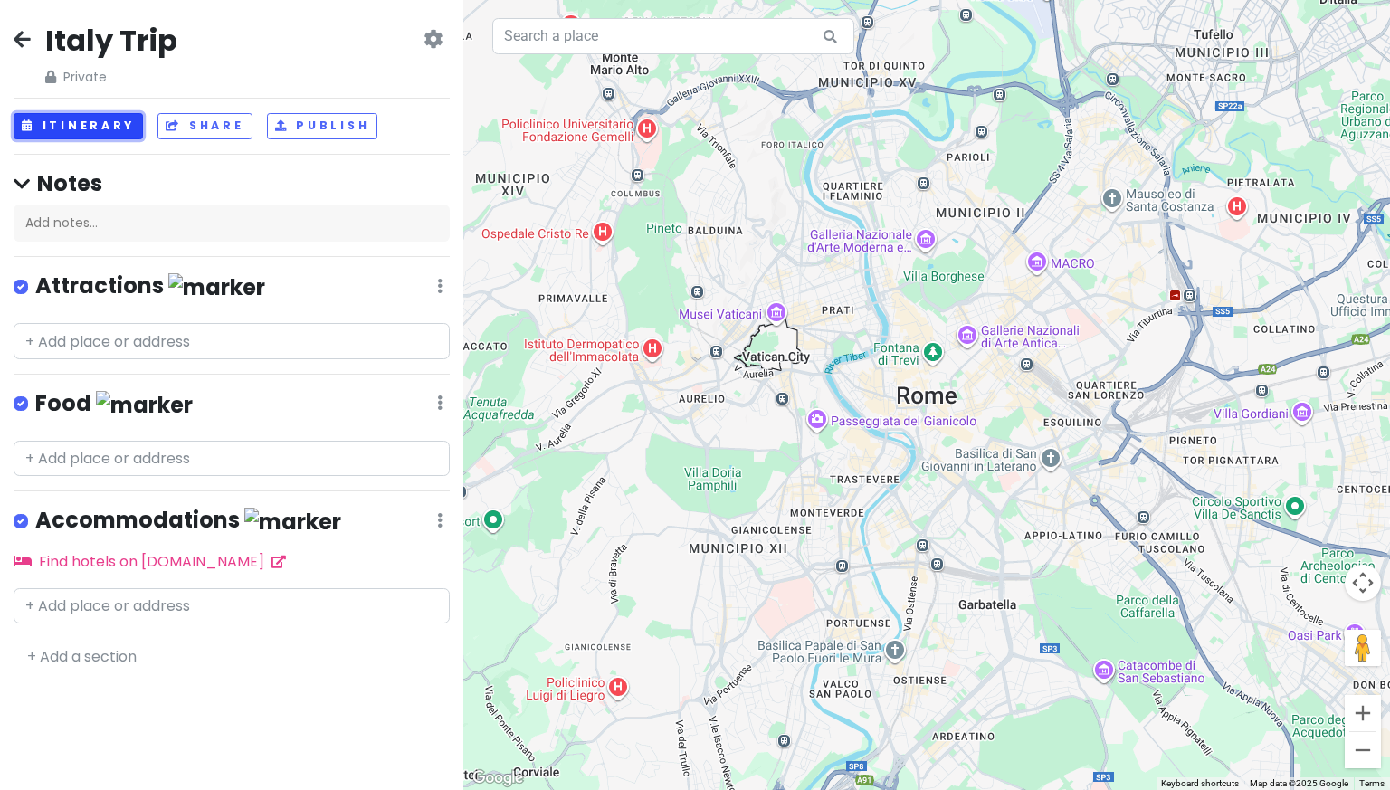
click at [94, 126] on button "Itinerary" at bounding box center [78, 126] width 129 height 26
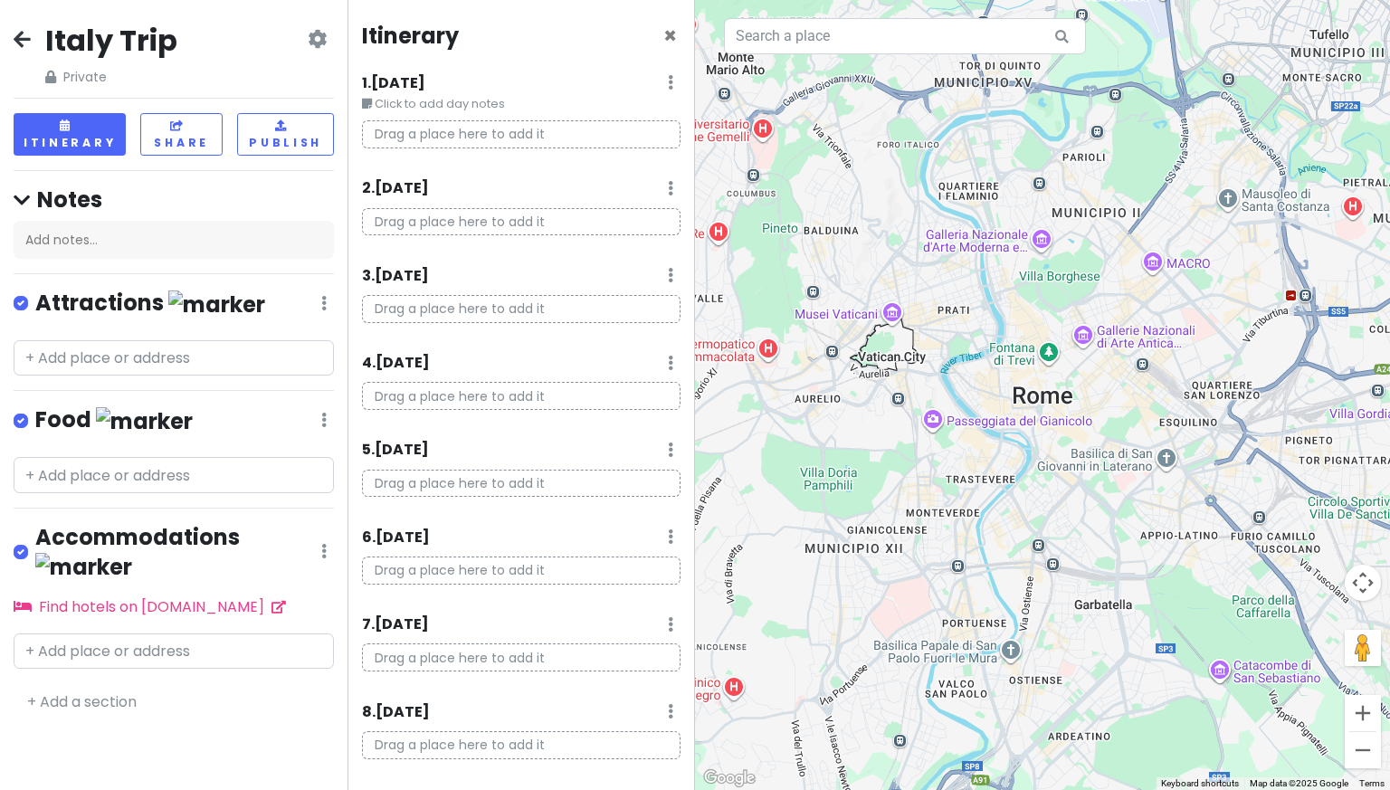
click at [454, 101] on small "Click to add day notes" at bounding box center [521, 104] width 318 height 18
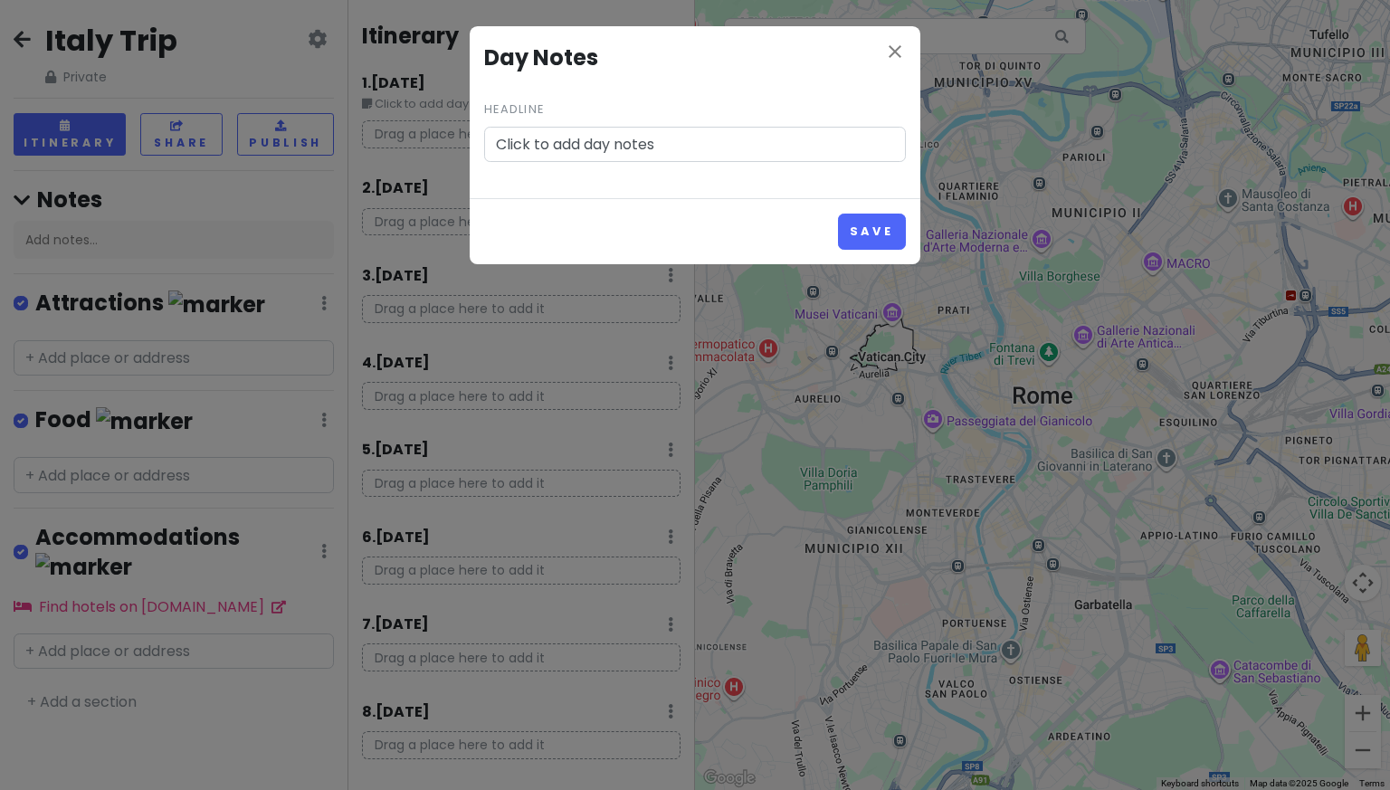
click at [675, 142] on input "Click to add day notes" at bounding box center [695, 145] width 422 height 36
click at [675, 141] on input "Click to add day notes" at bounding box center [695, 145] width 422 height 36
type input "8am Arrive in [GEOGRAPHIC_DATA]"
click at [877, 223] on button "Save" at bounding box center [872, 231] width 68 height 35
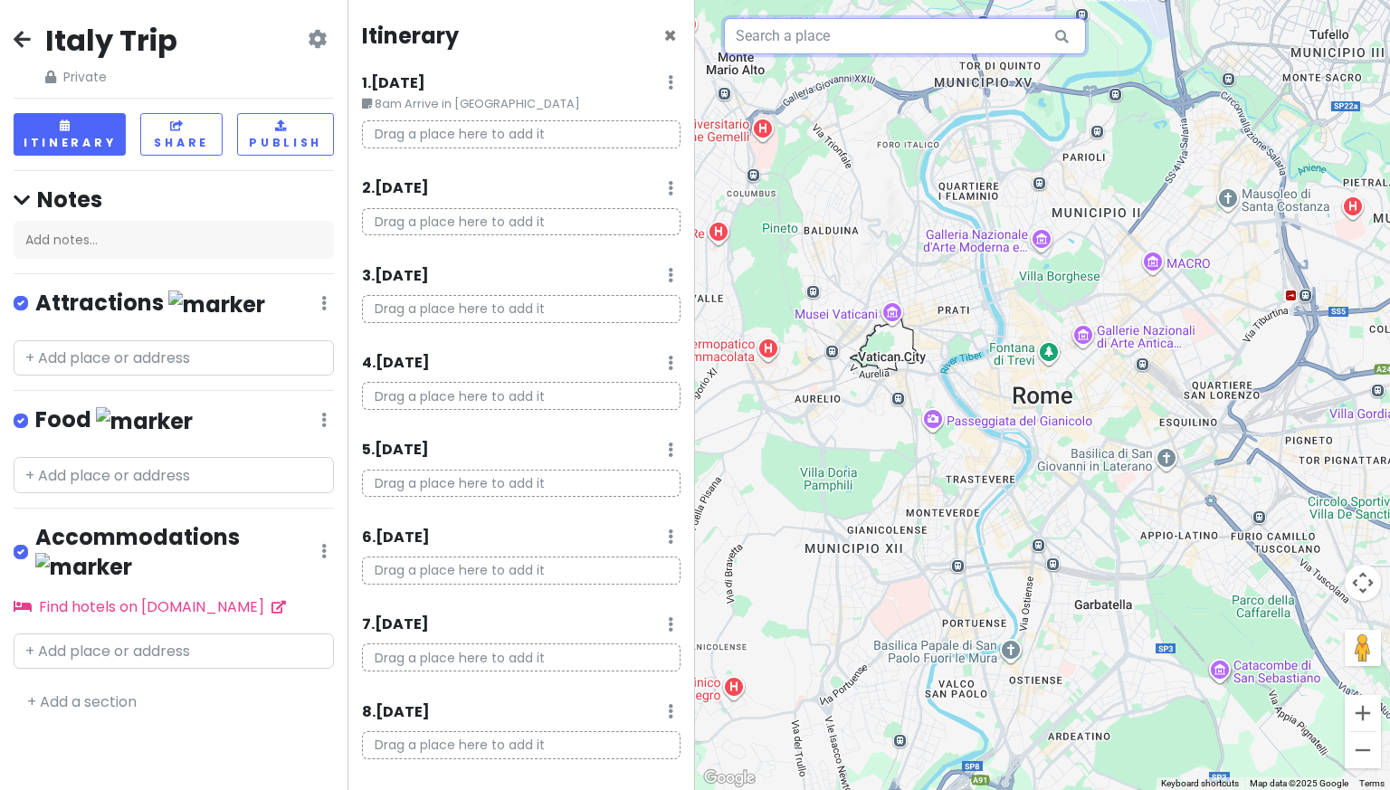
click at [806, 45] on input "text" at bounding box center [905, 36] width 362 height 36
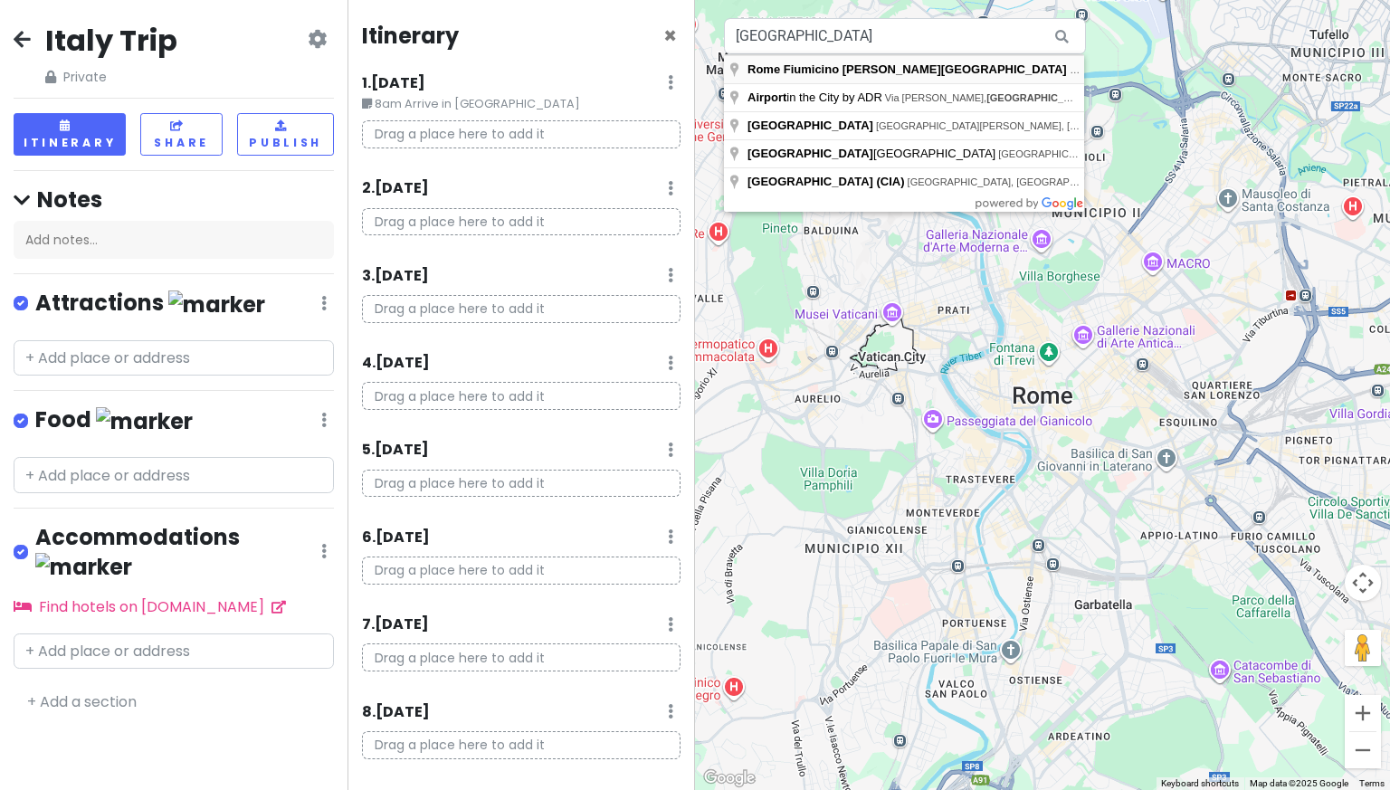
type input "Rome Fiumicino [PERSON_NAME][GEOGRAPHIC_DATA] (FCO), [GEOGRAPHIC_DATA], [GEOGRA…"
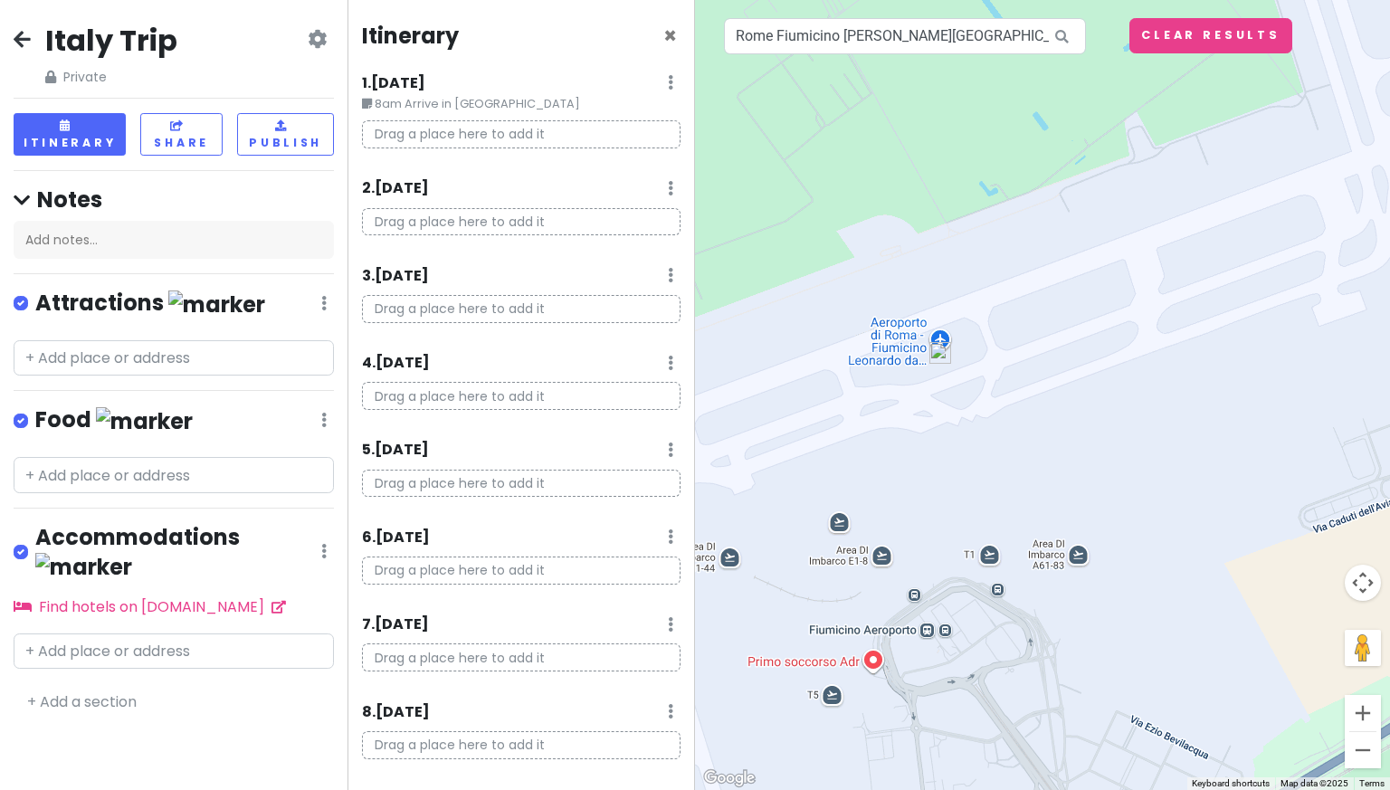
drag, startPoint x: 1007, startPoint y: 381, endPoint x: 903, endPoint y: 337, distance: 112.8
click at [903, 337] on div at bounding box center [1042, 395] width 695 height 790
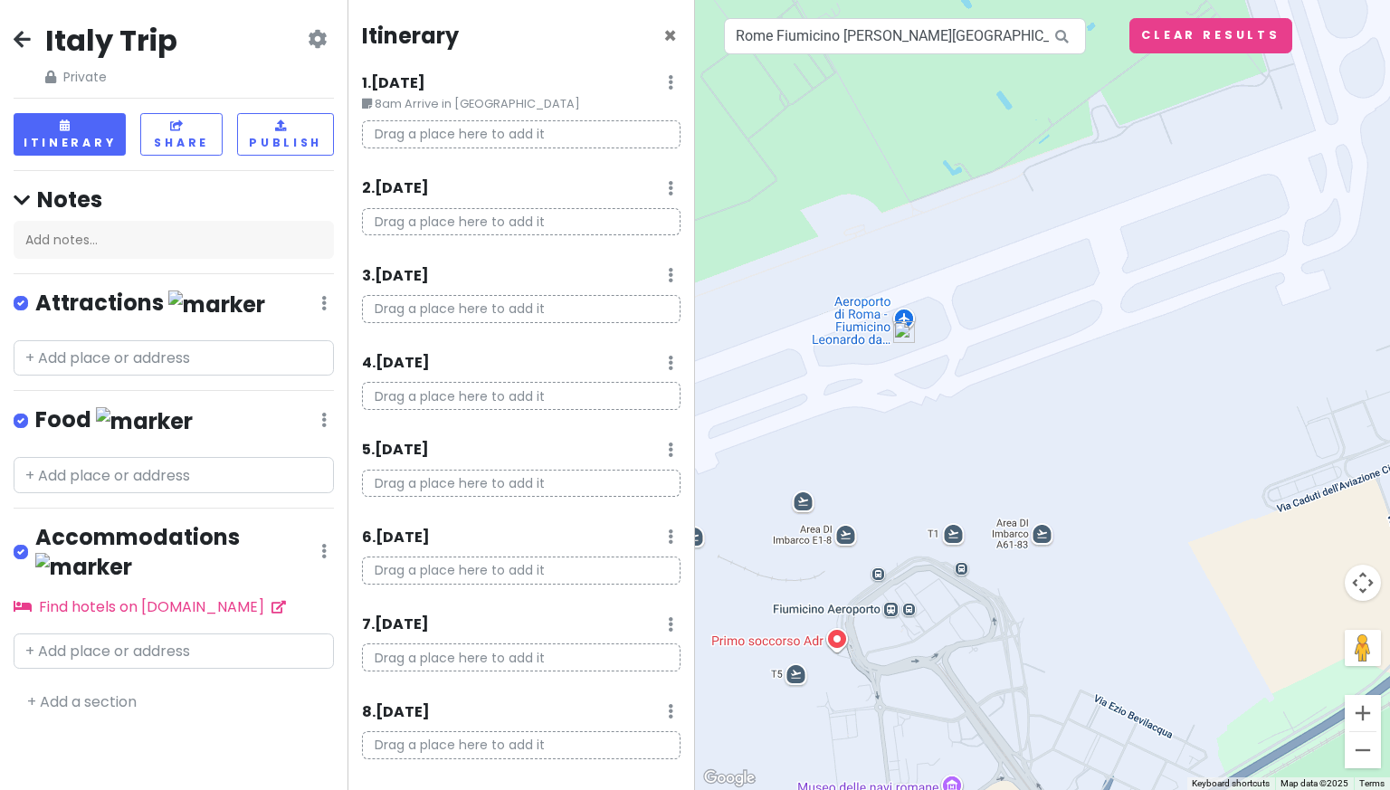
drag, startPoint x: 943, startPoint y: 337, endPoint x: 892, endPoint y: 311, distance: 57.1
click at [892, 311] on div "To navigate, press the arrow keys." at bounding box center [1042, 395] width 695 height 790
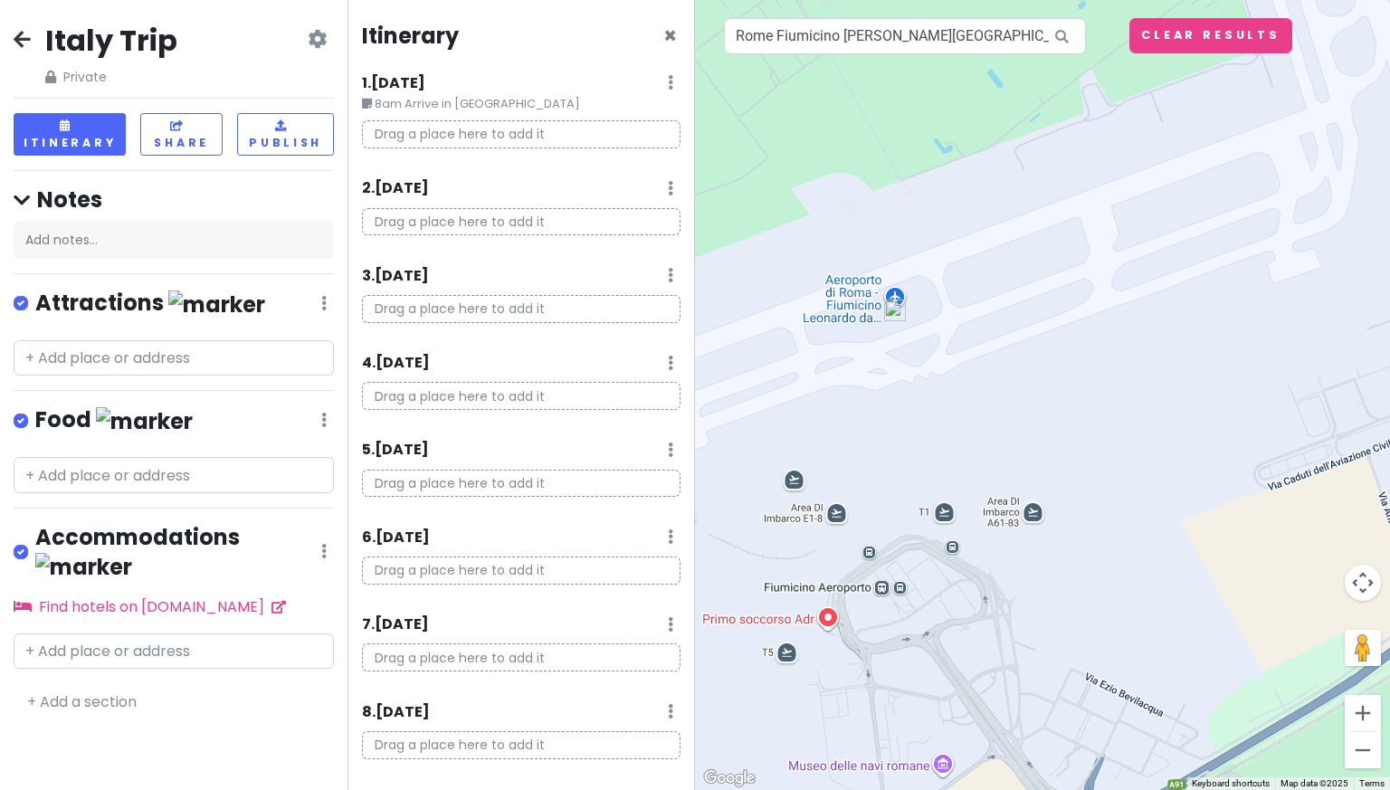
drag, startPoint x: 861, startPoint y: 318, endPoint x: 865, endPoint y: 287, distance: 31.0
click at [853, 286] on div at bounding box center [1042, 395] width 695 height 790
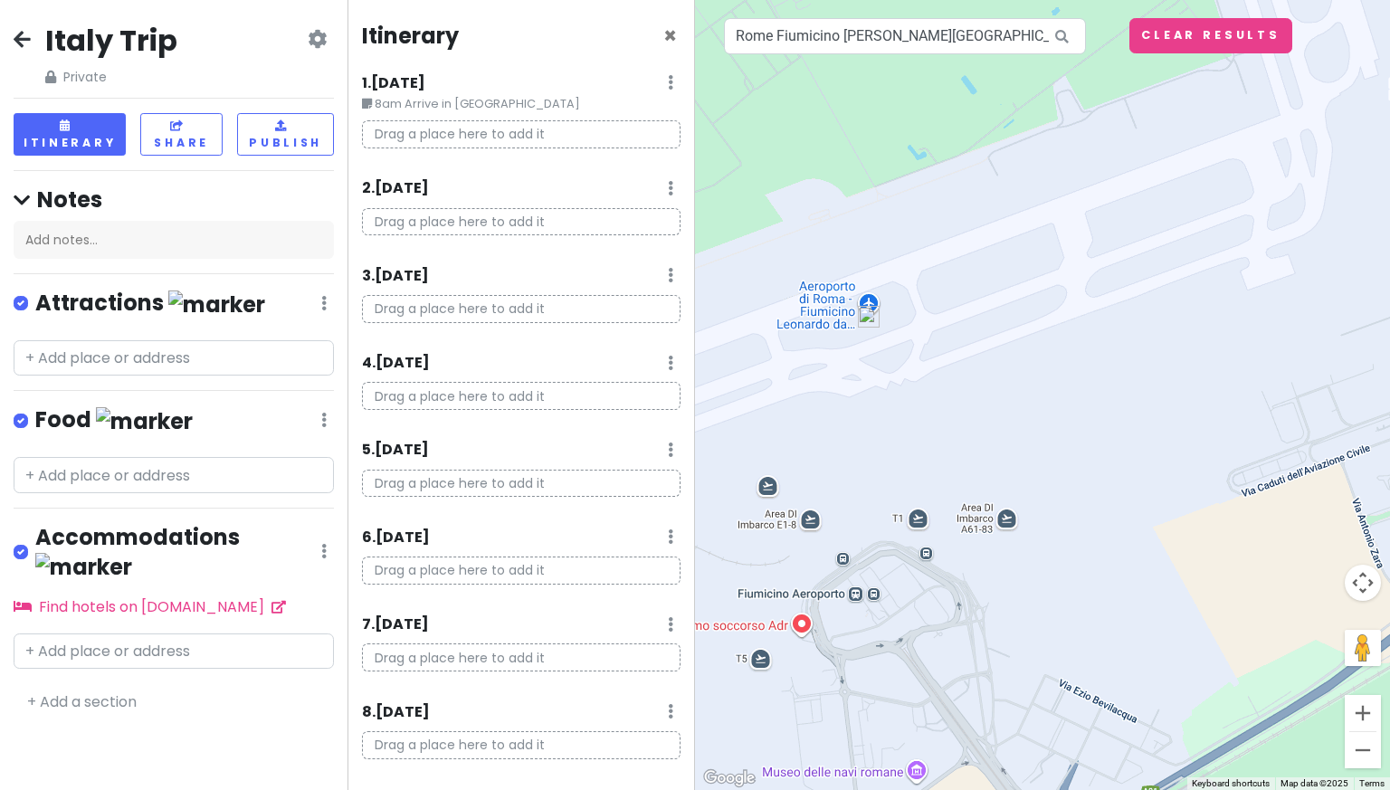
drag, startPoint x: 898, startPoint y: 309, endPoint x: 860, endPoint y: 318, distance: 38.9
click at [860, 318] on img at bounding box center [869, 317] width 36 height 36
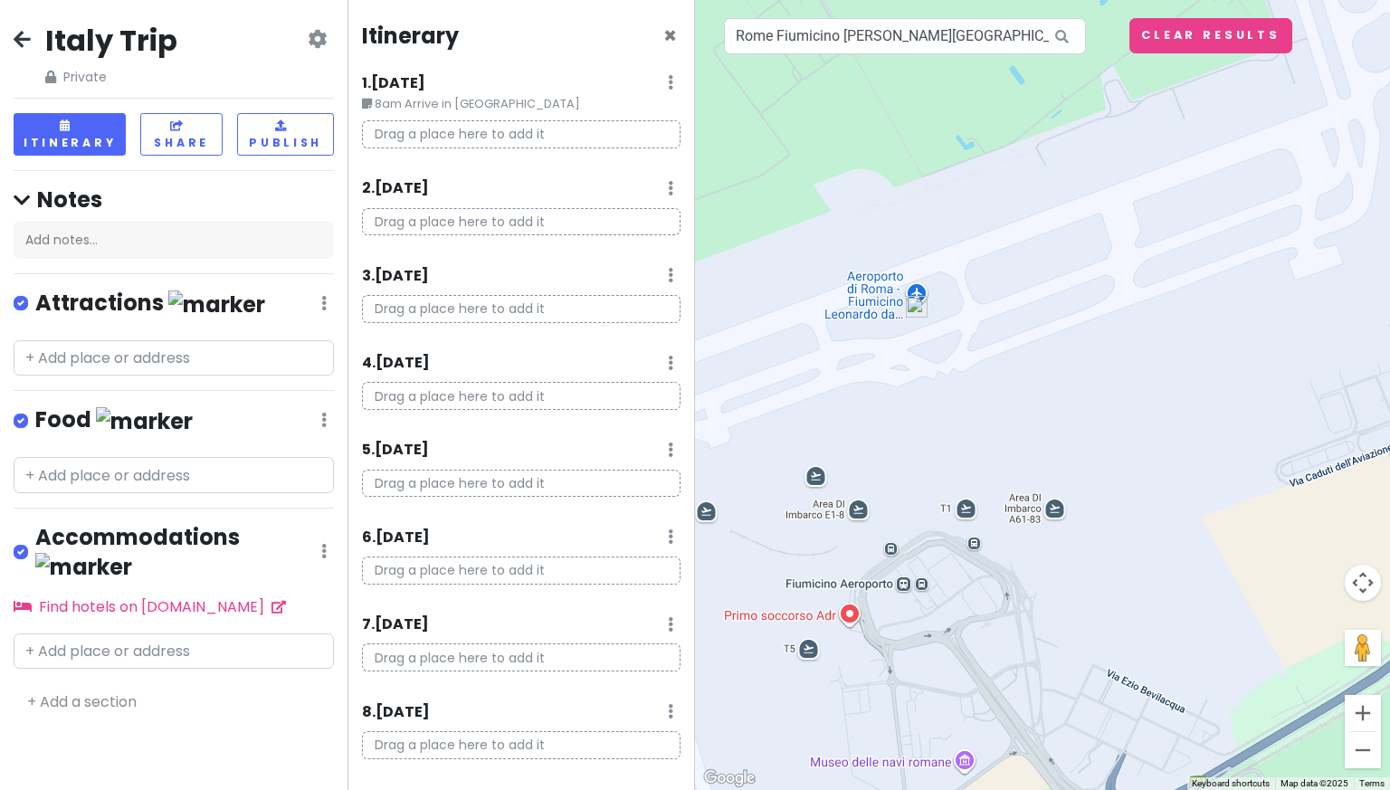
drag, startPoint x: 867, startPoint y: 301, endPoint x: 917, endPoint y: 291, distance: 50.7
click at [917, 291] on img at bounding box center [916, 307] width 36 height 36
click at [1232, 34] on button "Clear Results" at bounding box center [1210, 35] width 163 height 35
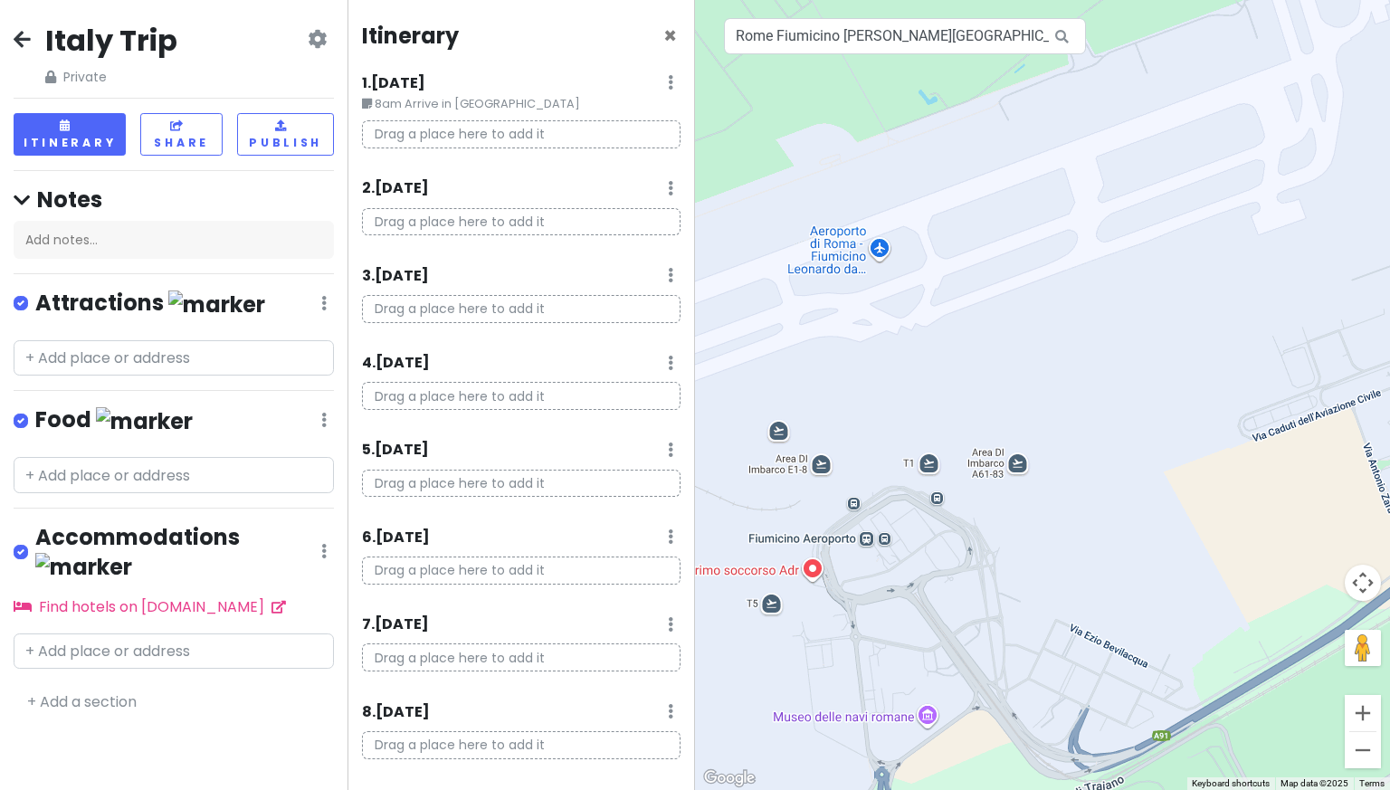
drag, startPoint x: 912, startPoint y: 291, endPoint x: 887, endPoint y: 253, distance: 45.7
click at [887, 253] on div at bounding box center [1042, 395] width 695 height 790
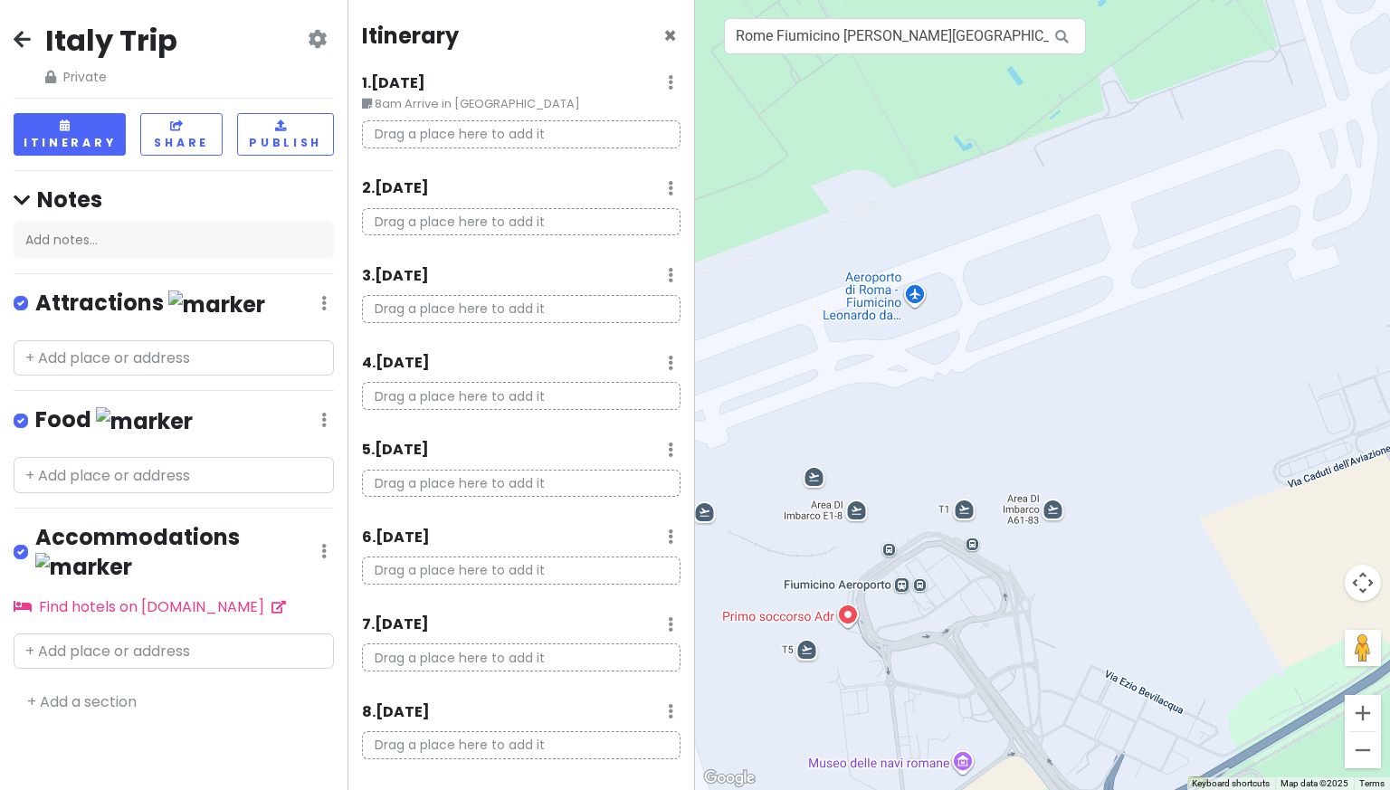
drag, startPoint x: 859, startPoint y: 261, endPoint x: 863, endPoint y: 290, distance: 29.3
click at [863, 290] on div at bounding box center [1042, 395] width 695 height 790
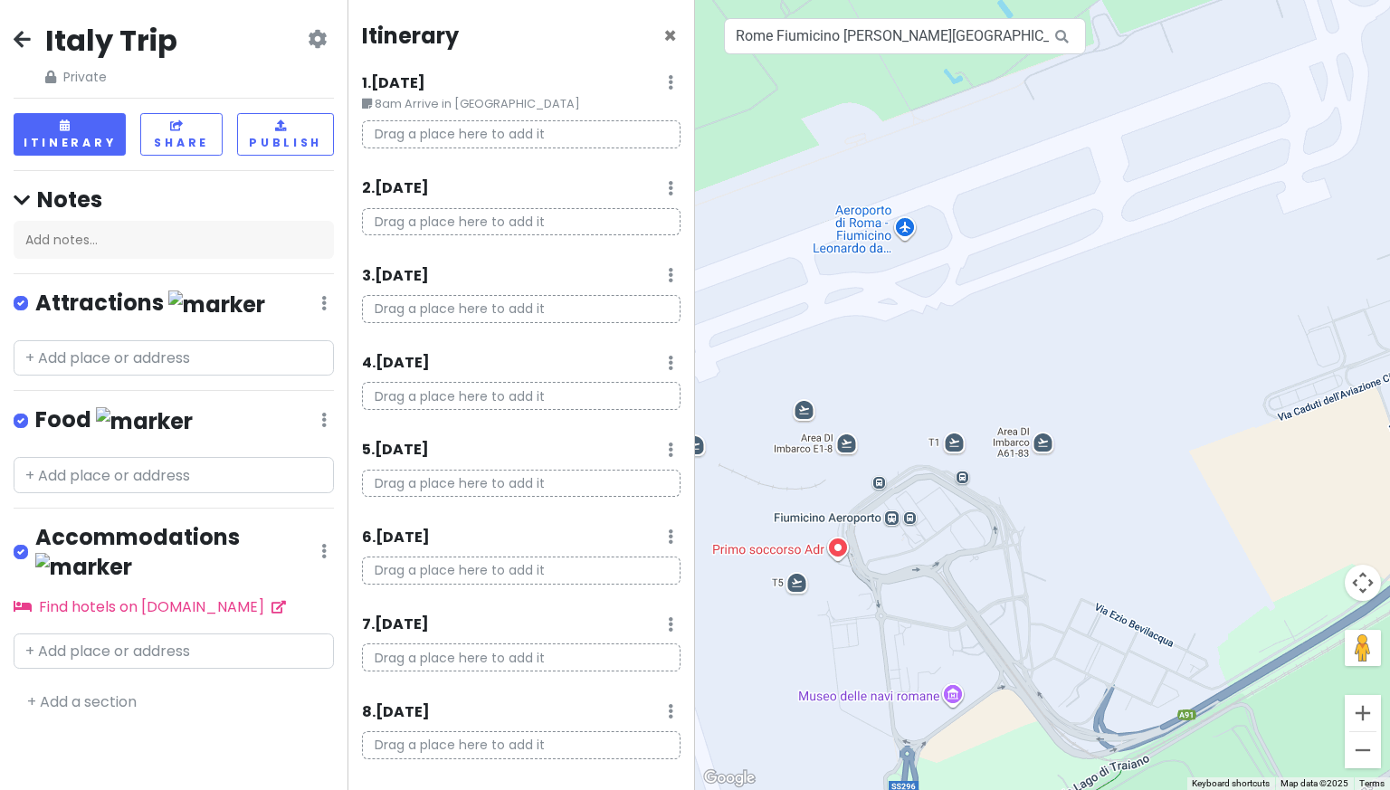
drag, startPoint x: 861, startPoint y: 294, endPoint x: 852, endPoint y: 224, distance: 70.3
click at [852, 224] on div at bounding box center [1042, 395] width 695 height 790
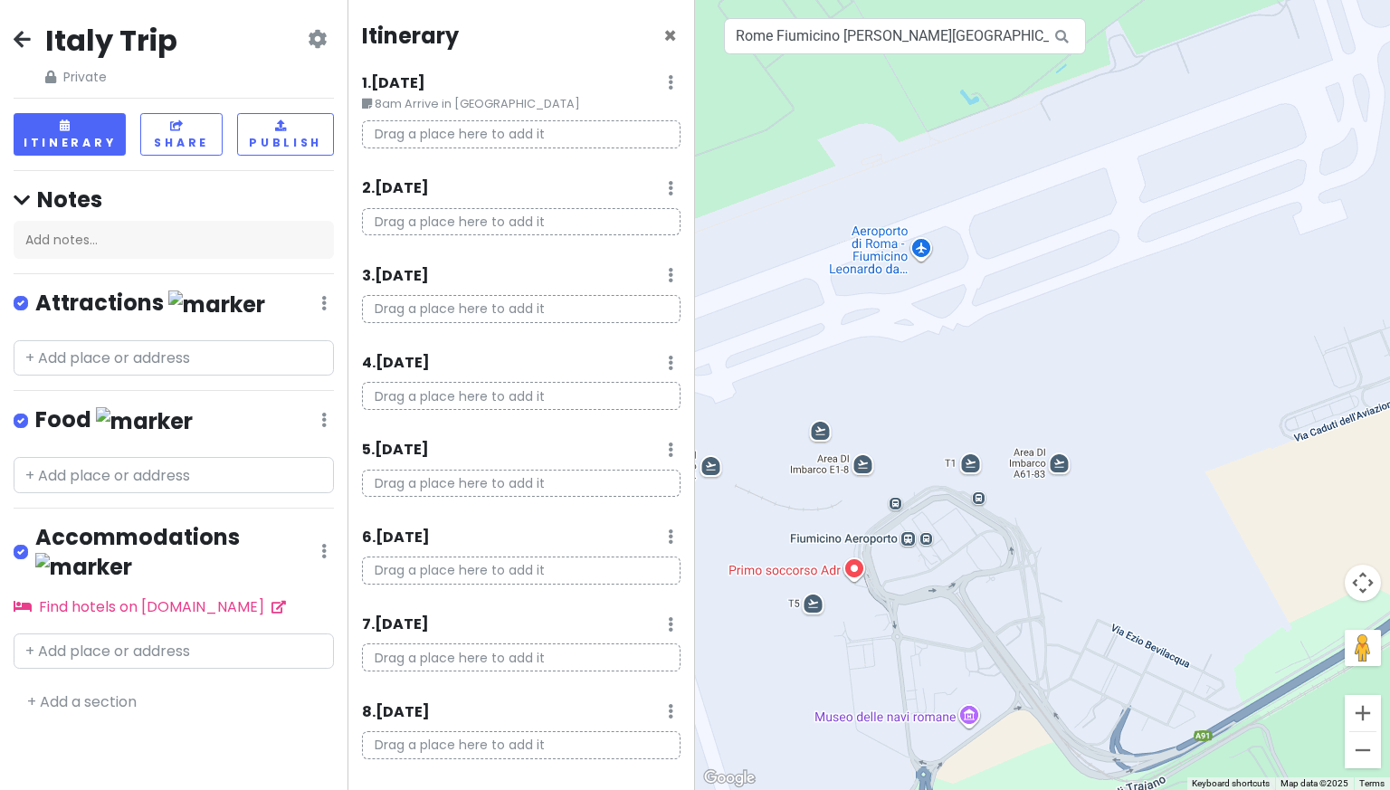
drag, startPoint x: 858, startPoint y: 230, endPoint x: 876, endPoint y: 254, distance: 30.4
click at [876, 254] on div at bounding box center [1042, 395] width 695 height 790
click at [192, 362] on input "text" at bounding box center [174, 358] width 320 height 36
type input "a"
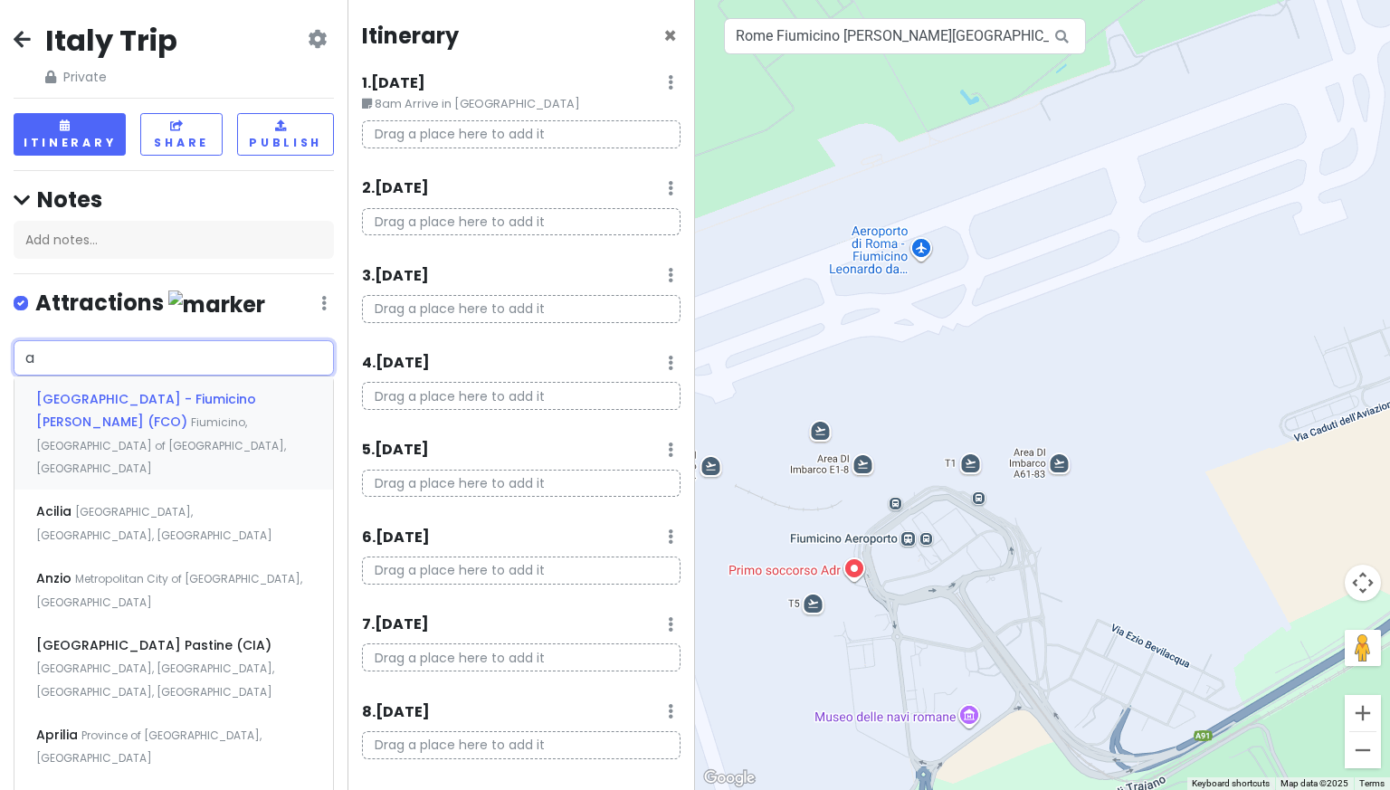
click at [185, 407] on div "[GEOGRAPHIC_DATA] - Fiumicino [PERSON_NAME] (FCO) [GEOGRAPHIC_DATA], [GEOGRAPHI…" at bounding box center [173, 432] width 318 height 113
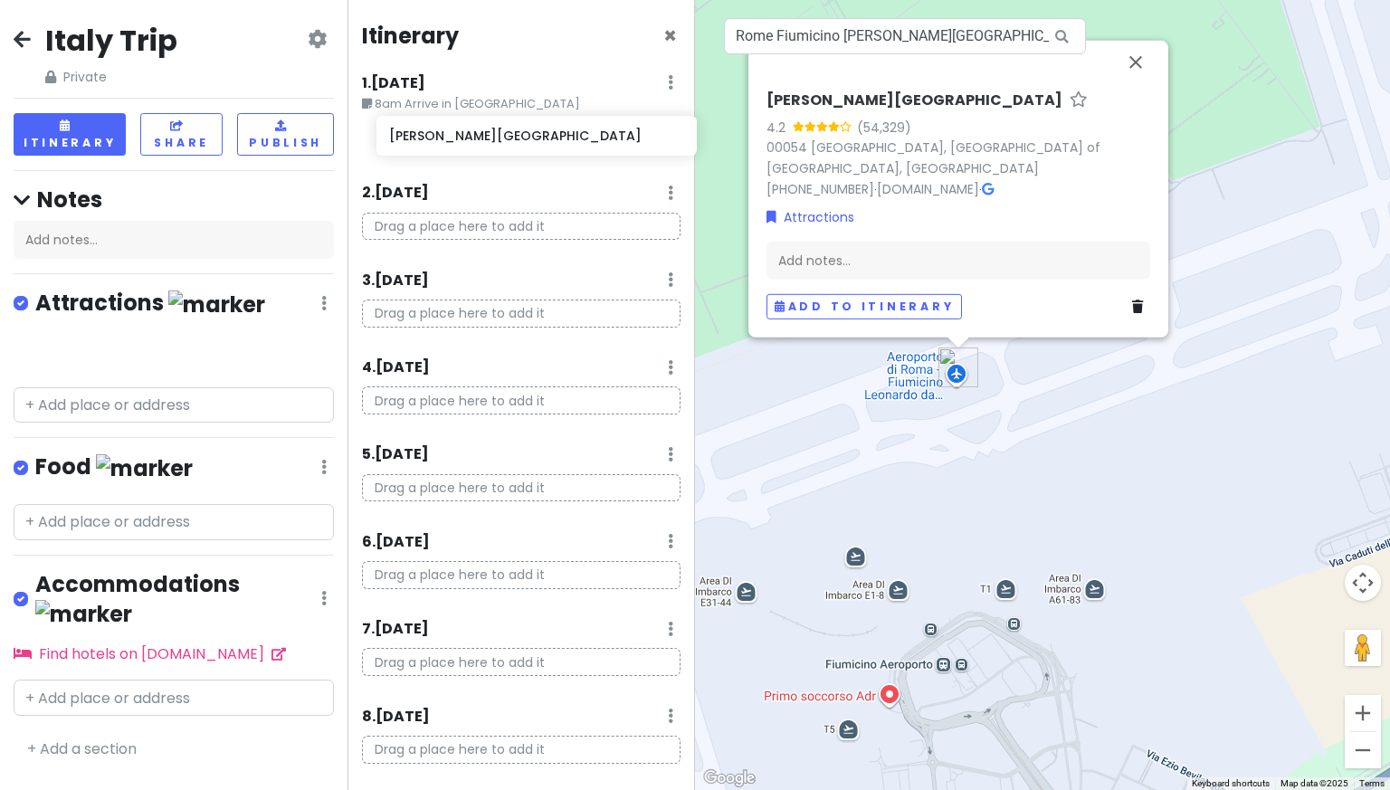
drag, startPoint x: 123, startPoint y: 352, endPoint x: 486, endPoint y: 137, distance: 421.9
click at [486, 137] on div "[GEOGRAPHIC_DATA] Trip Private Change Dates Make a Copy Delete Trip Go Pro ⚡️ G…" at bounding box center [695, 395] width 1390 height 790
